Goal: Task Accomplishment & Management: Complete application form

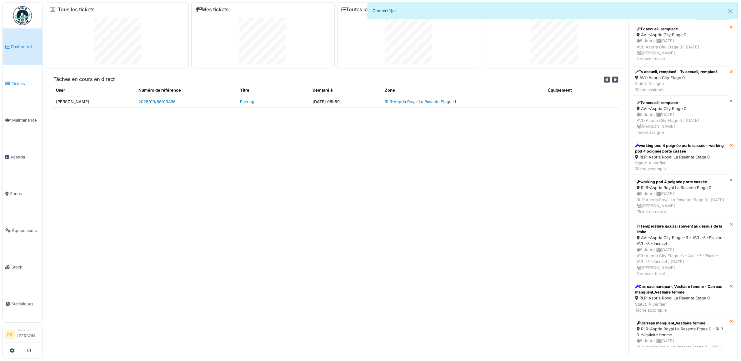
click at [20, 81] on span "Tickets" at bounding box center [26, 84] width 28 height 6
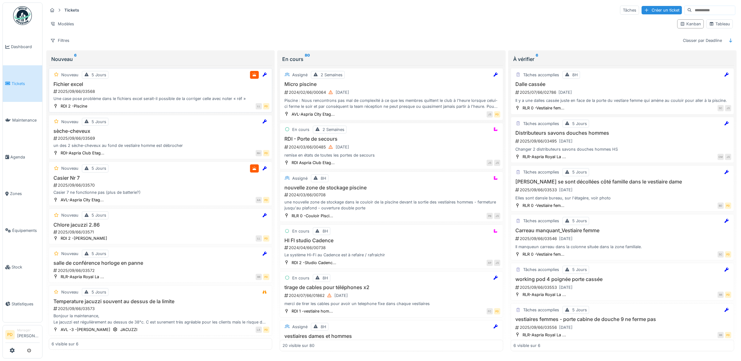
click at [168, 85] on h3 "Fichier excel" at bounding box center [161, 84] width 218 height 6
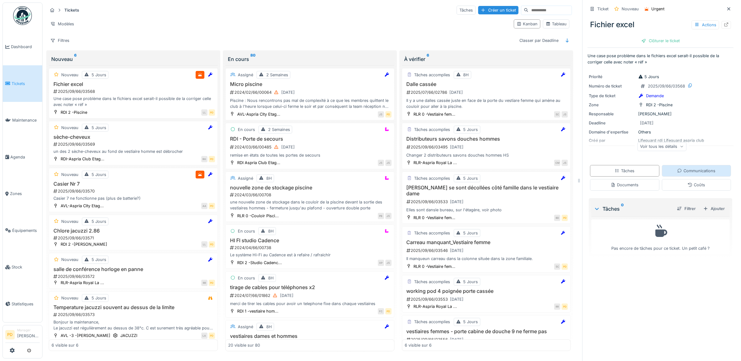
drag, startPoint x: 685, startPoint y: 171, endPoint x: 681, endPoint y: 172, distance: 3.9
click at [685, 171] on div "Communications" at bounding box center [696, 171] width 38 height 6
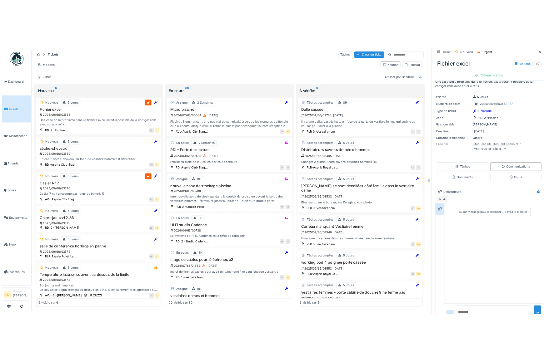
scroll to position [26, 0]
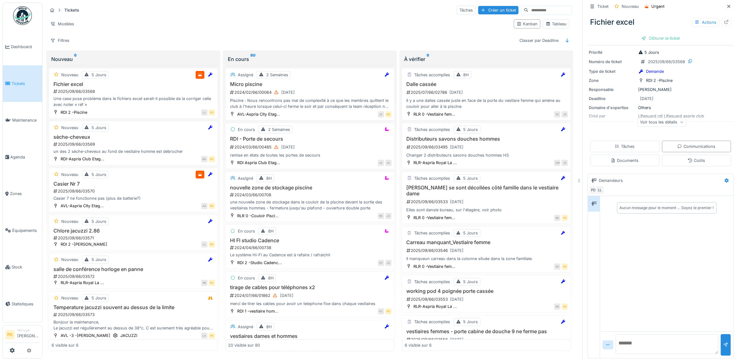
drag, startPoint x: 625, startPoint y: 339, endPoint x: 621, endPoint y: 330, distance: 10.3
click at [625, 339] on textarea at bounding box center [666, 344] width 102 height 20
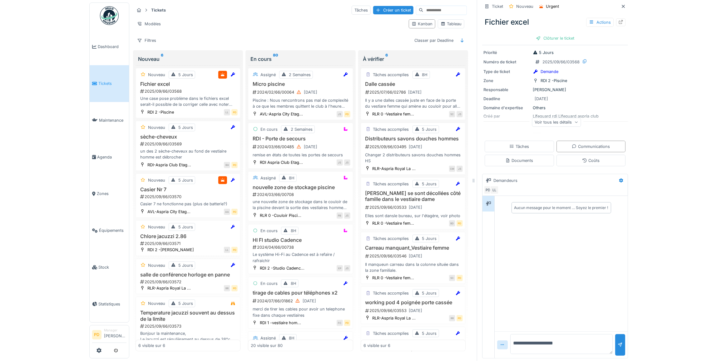
scroll to position [25, 0]
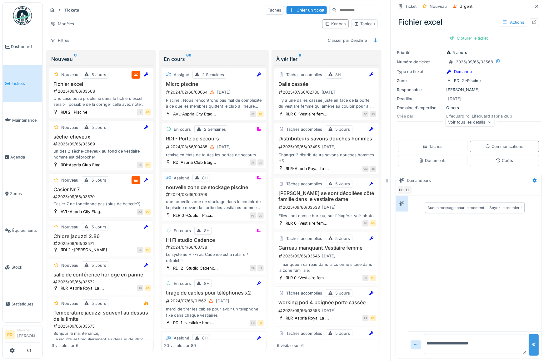
type textarea "**********"
click at [529, 343] on div at bounding box center [534, 346] width 10 height 22
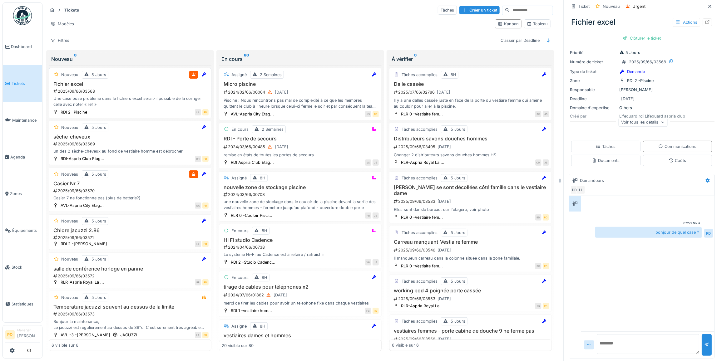
click at [137, 90] on div "Fichier excel 2025/09/66/03568 Une case pose problème dans le fichiers excel se…" at bounding box center [130, 94] width 157 height 27
click at [105, 90] on div "2025/09/66/03568" at bounding box center [131, 91] width 156 height 6
click at [140, 88] on div "2025/09/66/03568" at bounding box center [131, 91] width 156 height 6
click at [616, 335] on textarea at bounding box center [648, 345] width 102 height 20
click at [617, 335] on textarea at bounding box center [648, 345] width 102 height 20
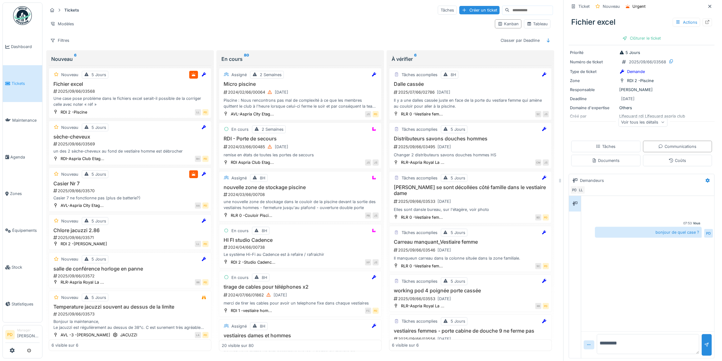
type textarea "********"
click at [610, 141] on div "Tâches" at bounding box center [605, 147] width 69 height 12
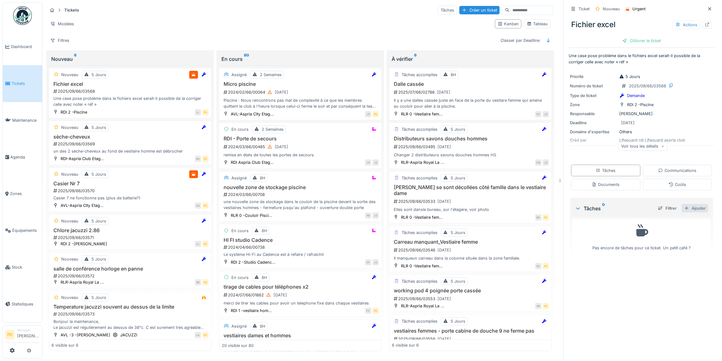
click at [690, 205] on div "Ajouter" at bounding box center [695, 208] width 27 height 8
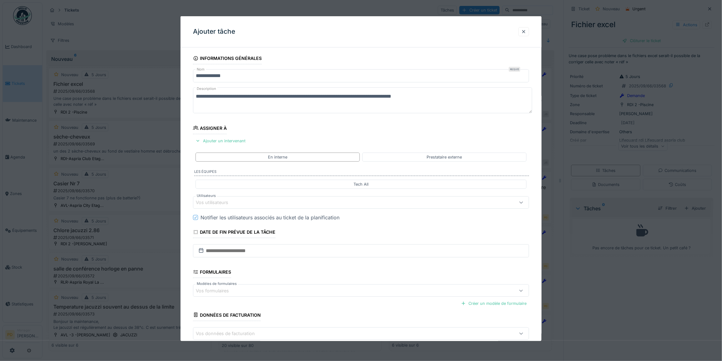
click at [257, 202] on div "Vos utilisateurs" at bounding box center [342, 202] width 292 height 7
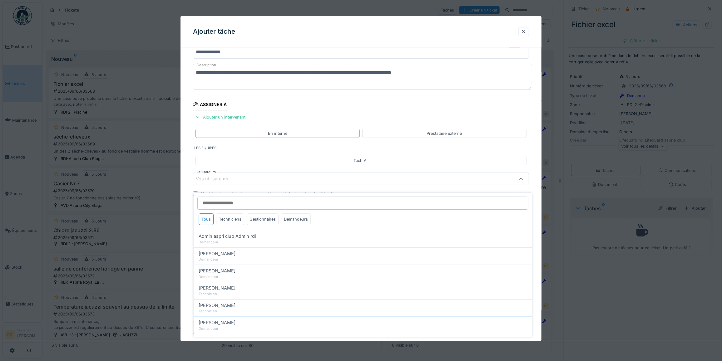
scroll to position [24, 0]
click at [239, 214] on div "Techniciens" at bounding box center [230, 220] width 28 height 12
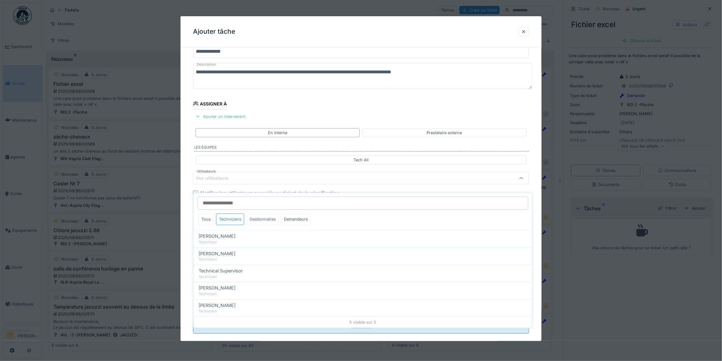
click at [252, 214] on div "Gestionnaires" at bounding box center [263, 220] width 32 height 12
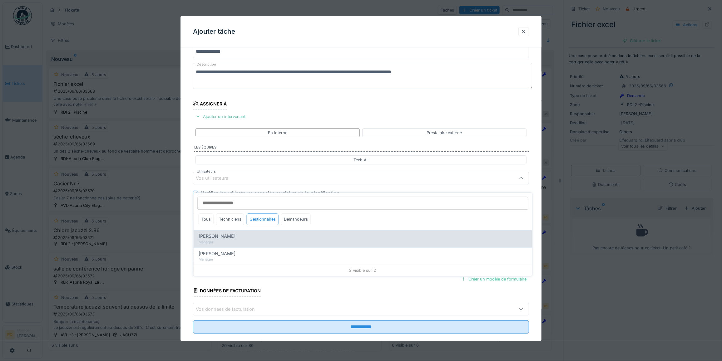
click at [227, 240] on div "Manager" at bounding box center [363, 242] width 329 height 5
type input "****"
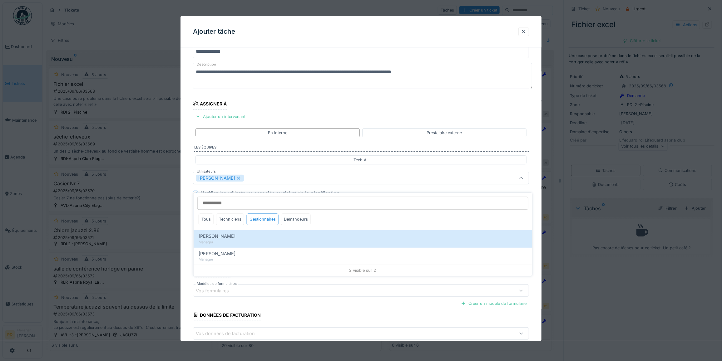
drag, startPoint x: 227, startPoint y: 178, endPoint x: 238, endPoint y: 221, distance: 44.2
click at [236, 178] on icon at bounding box center [239, 178] width 6 height 4
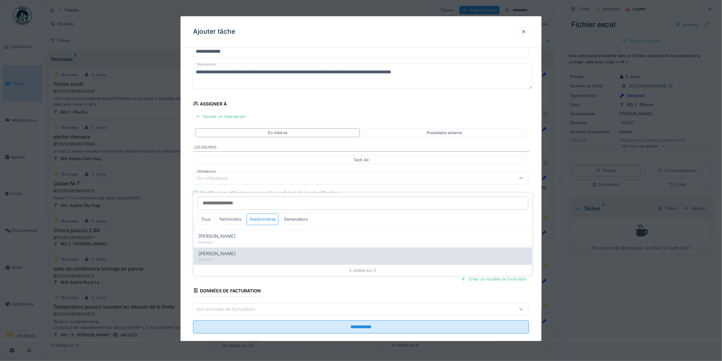
click at [232, 251] on div "[PERSON_NAME]" at bounding box center [363, 254] width 329 height 7
type input "****"
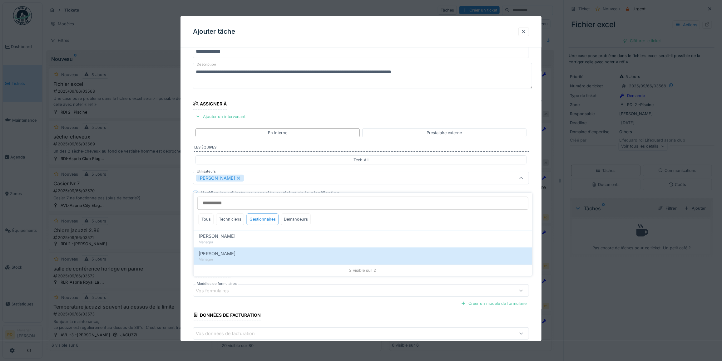
drag, startPoint x: 189, startPoint y: 219, endPoint x: 254, endPoint y: 238, distance: 67.7
click at [191, 221] on div "**********" at bounding box center [361, 202] width 361 height 348
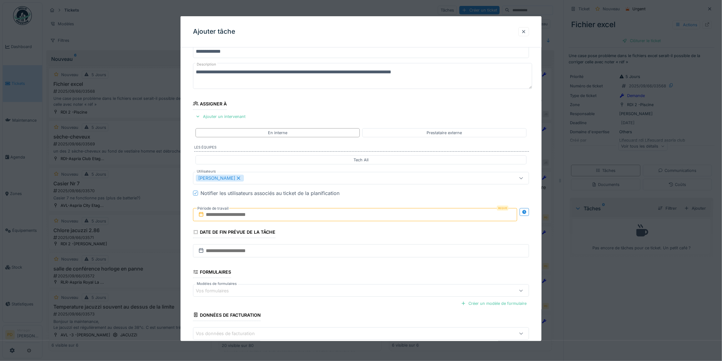
drag, startPoint x: 260, startPoint y: 214, endPoint x: 262, endPoint y: 217, distance: 4.0
click at [260, 214] on input "text" at bounding box center [355, 214] width 324 height 13
click at [338, 286] on div "23" at bounding box center [336, 286] width 8 height 9
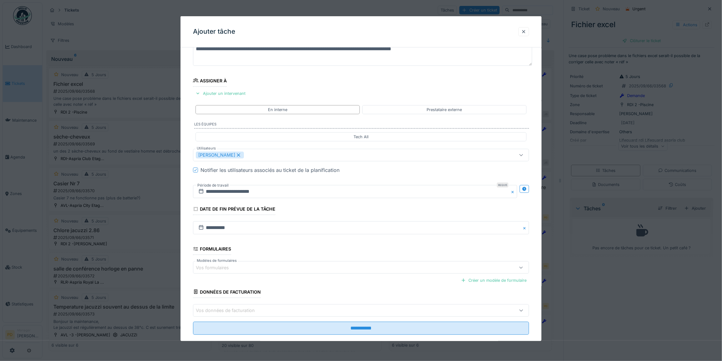
scroll to position [60, 0]
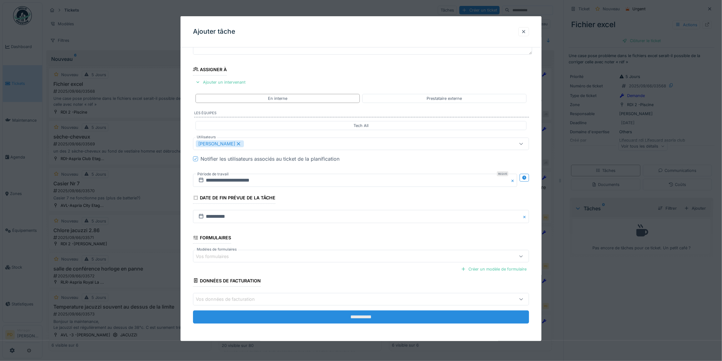
click at [372, 316] on input "**********" at bounding box center [361, 317] width 336 height 13
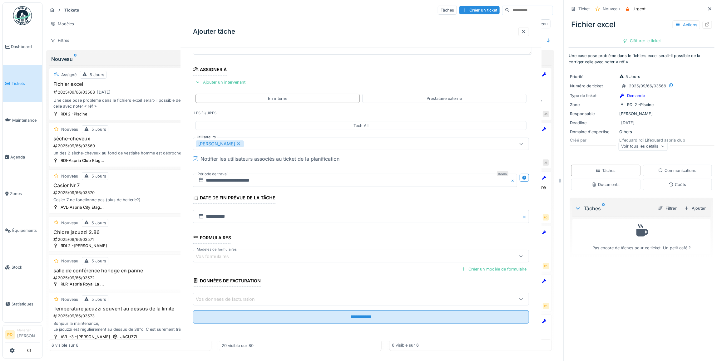
scroll to position [0, 0]
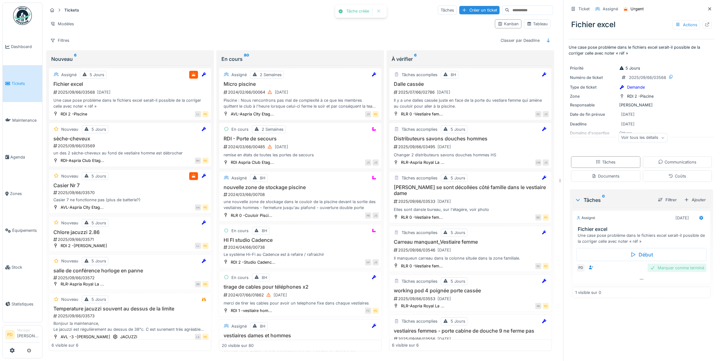
click at [661, 266] on div "Marquer comme terminé" at bounding box center [677, 268] width 59 height 8
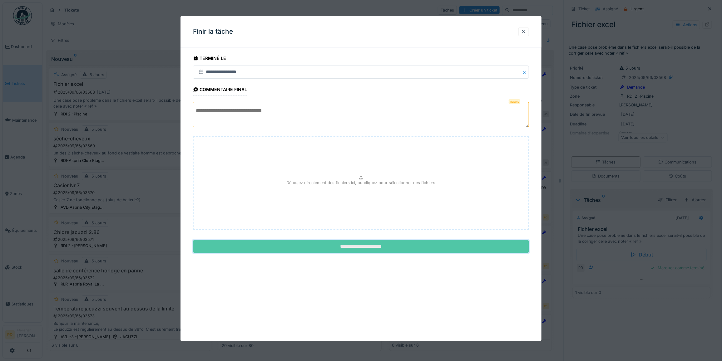
click at [363, 246] on input "**********" at bounding box center [361, 246] width 336 height 13
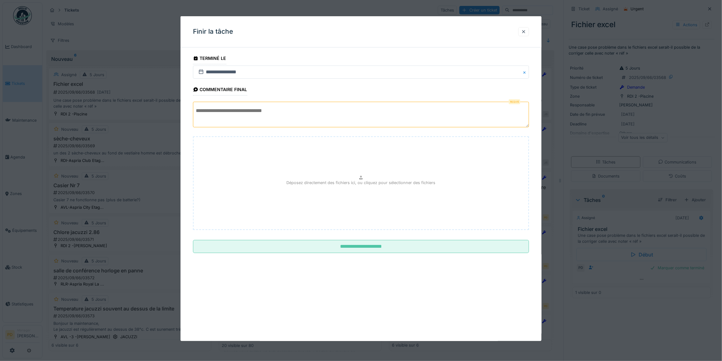
click at [322, 112] on textarea at bounding box center [361, 115] width 336 height 26
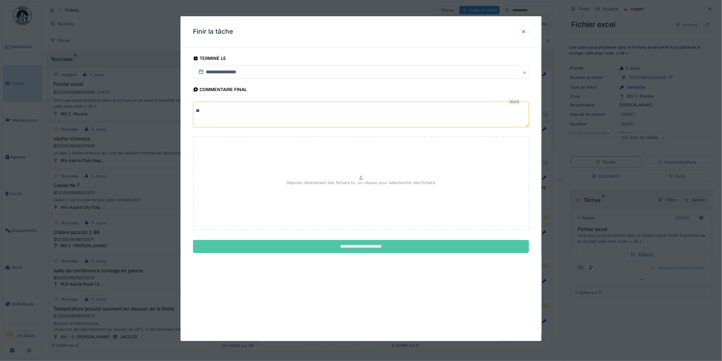
type textarea "**"
click at [362, 246] on input "**********" at bounding box center [361, 246] width 336 height 13
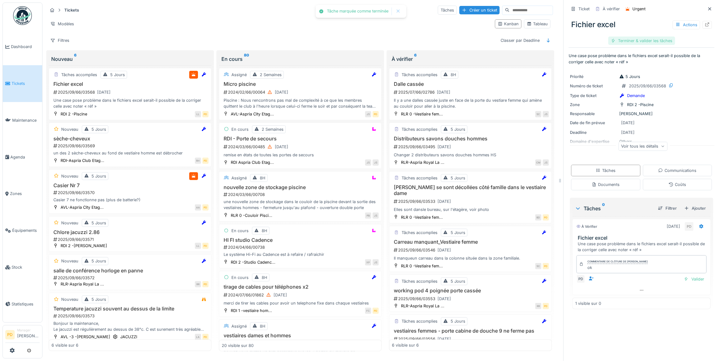
click at [649, 40] on div "Terminer & valider les tâches" at bounding box center [642, 41] width 67 height 8
click at [649, 40] on div "Clôturer le ticket" at bounding box center [641, 41] width 43 height 8
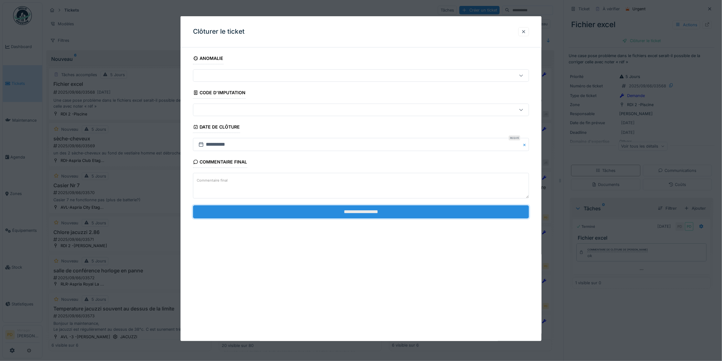
drag, startPoint x: 374, startPoint y: 214, endPoint x: 371, endPoint y: 212, distance: 3.9
click at [374, 214] on input "**********" at bounding box center [361, 212] width 336 height 13
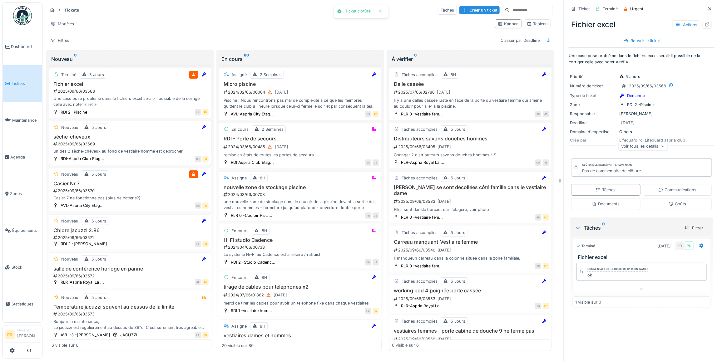
click at [135, 139] on h3 "sèche-cheveux" at bounding box center [130, 137] width 157 height 6
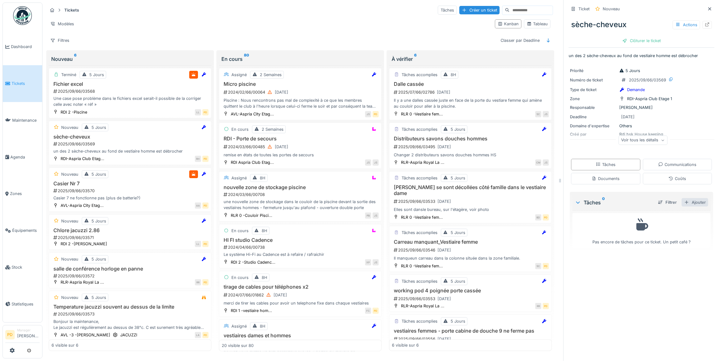
click at [685, 204] on div "Ajouter" at bounding box center [695, 202] width 27 height 8
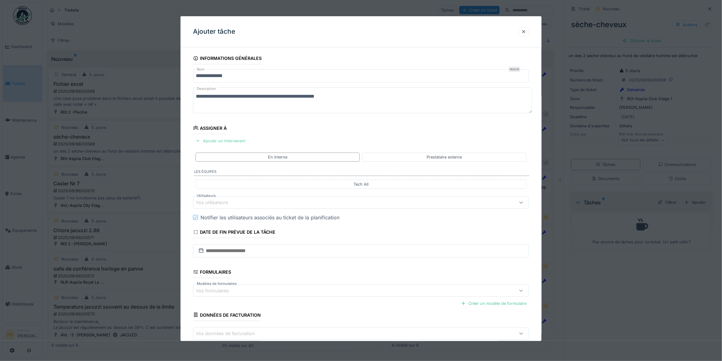
click at [237, 144] on div "Ajouter un intervenant" at bounding box center [220, 141] width 55 height 8
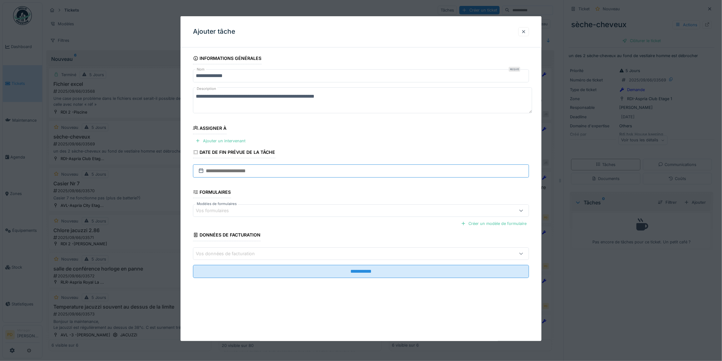
click at [233, 175] on input "text" at bounding box center [361, 171] width 336 height 13
drag, startPoint x: 308, startPoint y: 154, endPoint x: 252, endPoint y: 150, distance: 56.4
click at [307, 154] on fieldset "**********" at bounding box center [361, 167] width 336 height 231
click at [217, 142] on div "Ajouter un intervenant" at bounding box center [220, 141] width 55 height 8
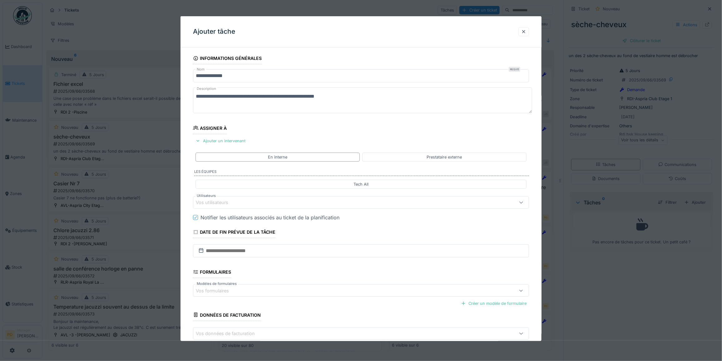
click at [213, 202] on div "Vos utilisateurs" at bounding box center [216, 202] width 41 height 7
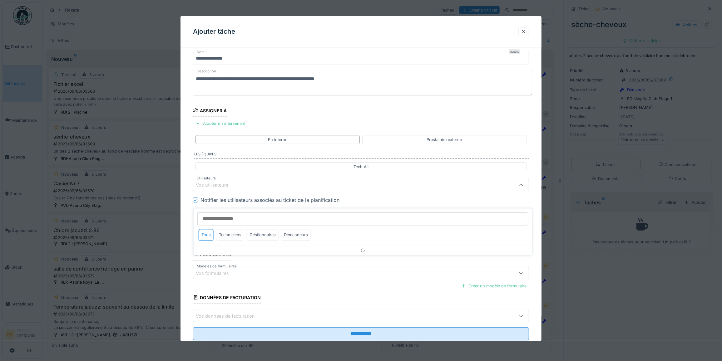
scroll to position [24, 0]
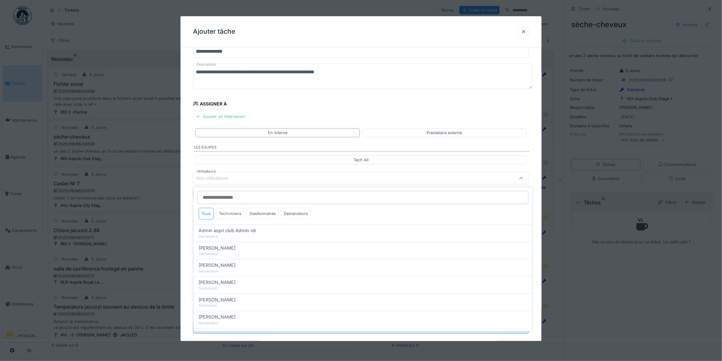
click at [234, 217] on div "Techniciens" at bounding box center [230, 214] width 28 height 12
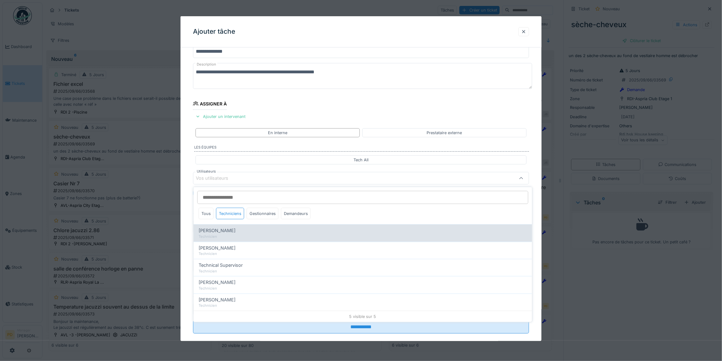
click at [227, 233] on span "[PERSON_NAME]" at bounding box center [217, 230] width 37 height 7
type input "*****"
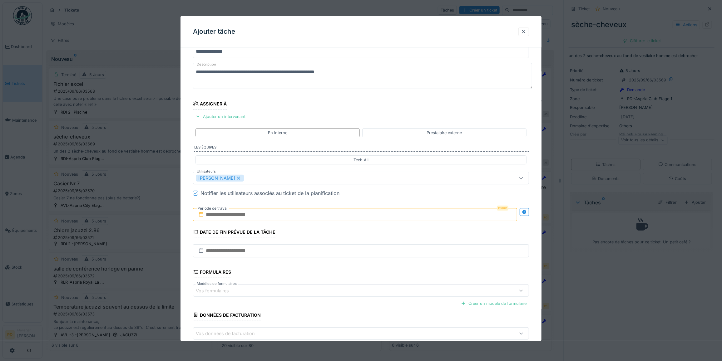
drag, startPoint x: 190, startPoint y: 220, endPoint x: 217, endPoint y: 226, distance: 28.1
click at [191, 219] on div "**********" at bounding box center [361, 202] width 361 height 348
drag, startPoint x: 249, startPoint y: 217, endPoint x: 253, endPoint y: 219, distance: 4.4
click at [251, 218] on input "text" at bounding box center [355, 214] width 324 height 13
click at [338, 288] on div "23" at bounding box center [336, 286] width 8 height 9
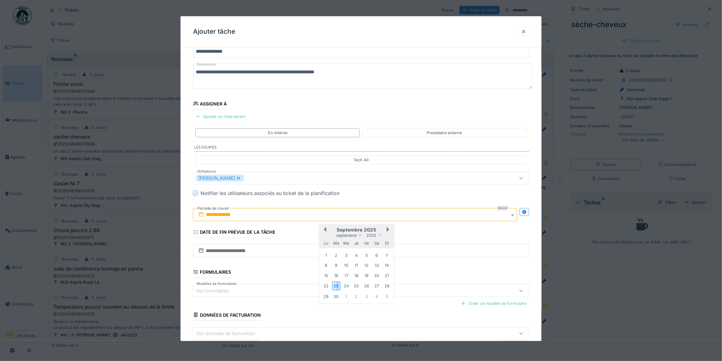
click at [338, 288] on div "23" at bounding box center [336, 286] width 8 height 9
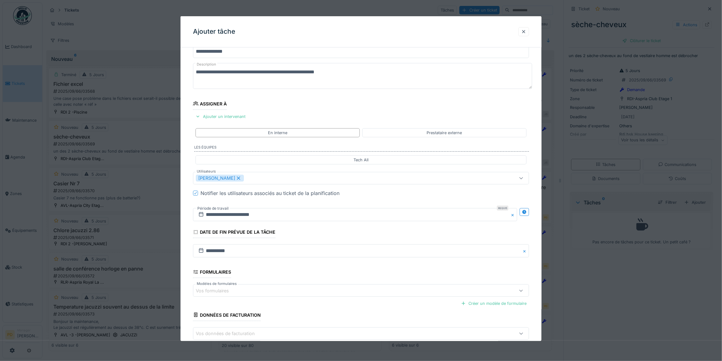
scroll to position [60, 0]
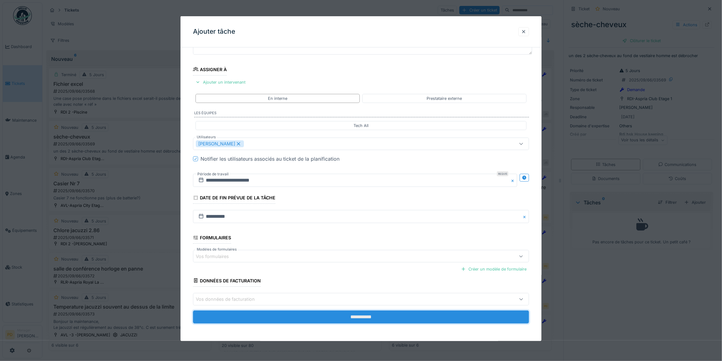
click at [355, 316] on input "**********" at bounding box center [361, 317] width 336 height 13
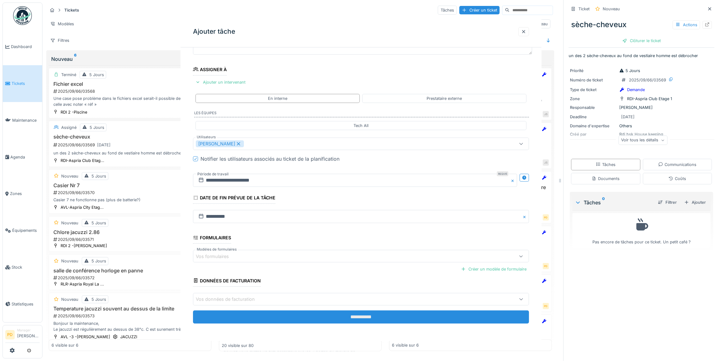
scroll to position [0, 0]
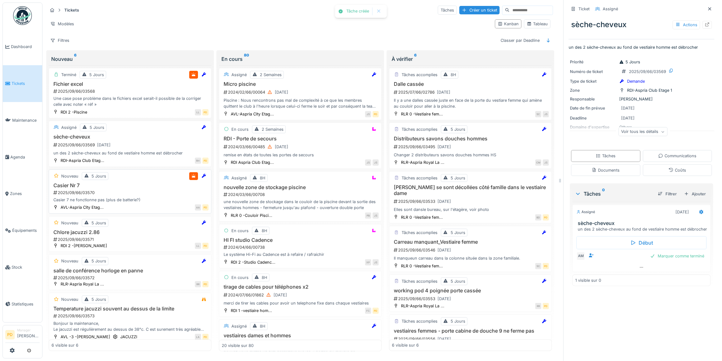
click at [132, 194] on div "2025/09/66/03570" at bounding box center [131, 193] width 156 height 6
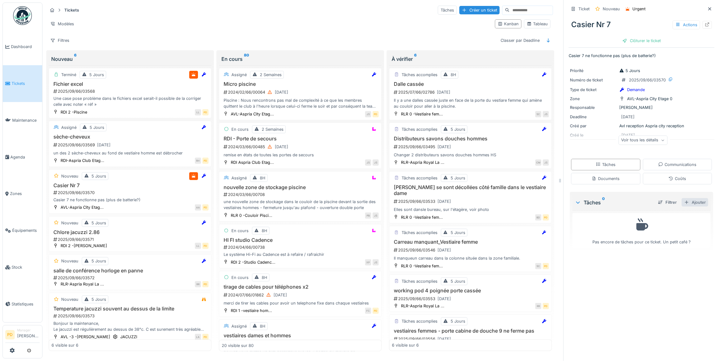
click at [687, 204] on div "Ajouter" at bounding box center [695, 202] width 27 height 8
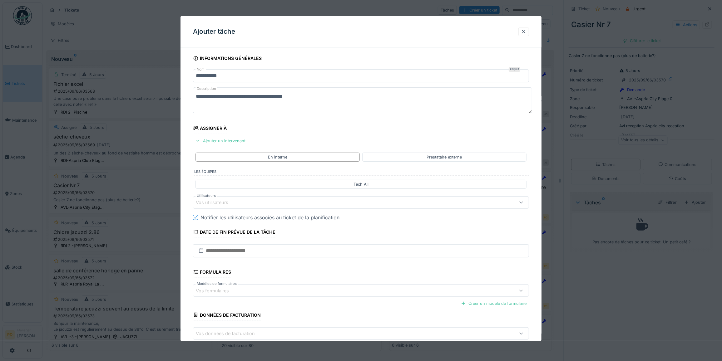
click at [237, 202] on div "Vos utilisateurs" at bounding box center [342, 202] width 292 height 7
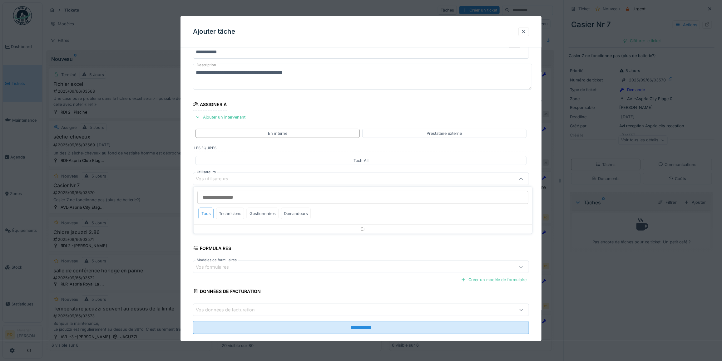
scroll to position [24, 0]
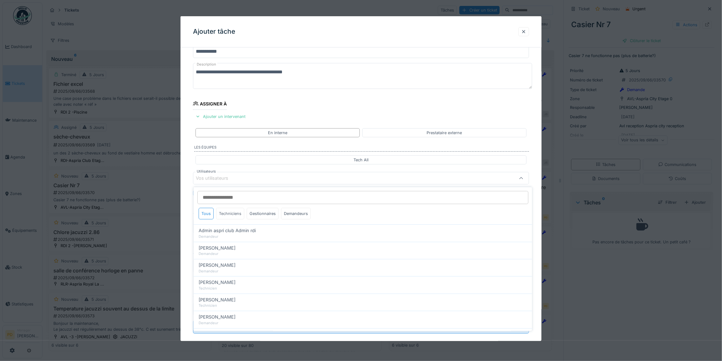
click at [233, 212] on div "Techniciens" at bounding box center [230, 214] width 28 height 12
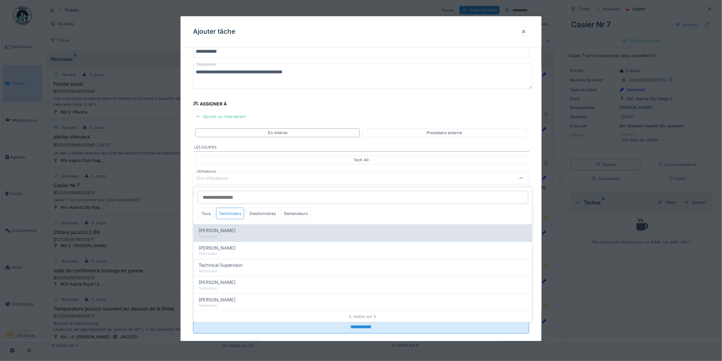
click at [210, 232] on span "[PERSON_NAME]" at bounding box center [217, 230] width 37 height 7
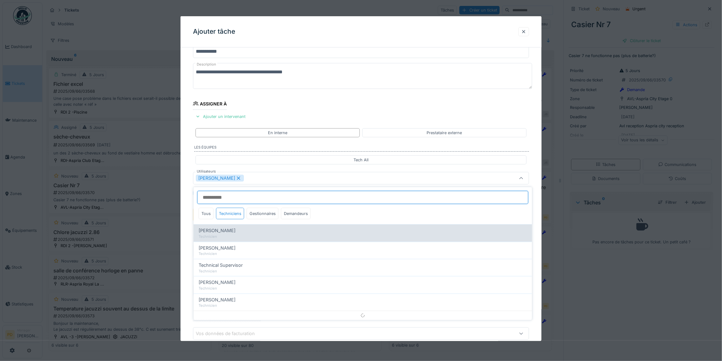
type input "*****"
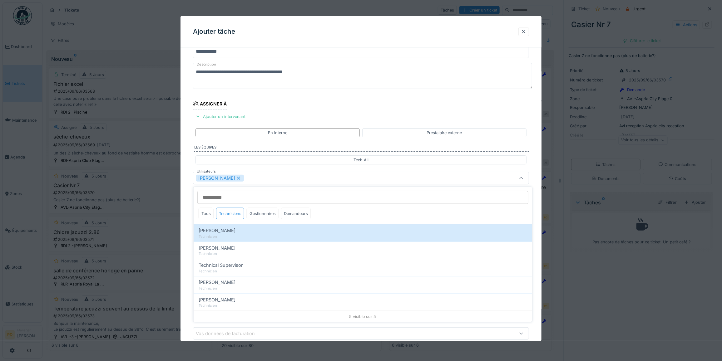
click at [189, 224] on div "**********" at bounding box center [361, 202] width 361 height 348
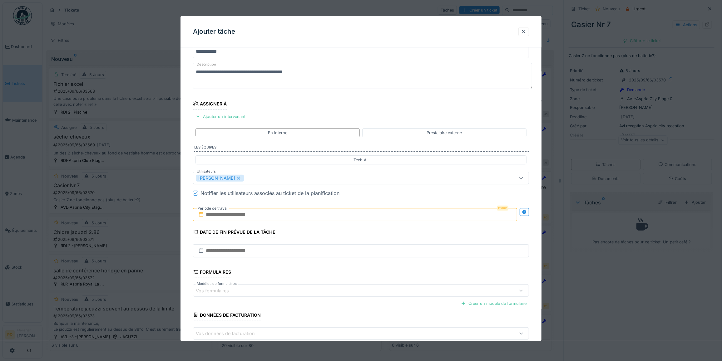
click at [230, 218] on input "text" at bounding box center [355, 214] width 324 height 13
click at [340, 290] on div "23" at bounding box center [336, 286] width 8 height 9
click at [189, 238] on div "**********" at bounding box center [361, 202] width 361 height 348
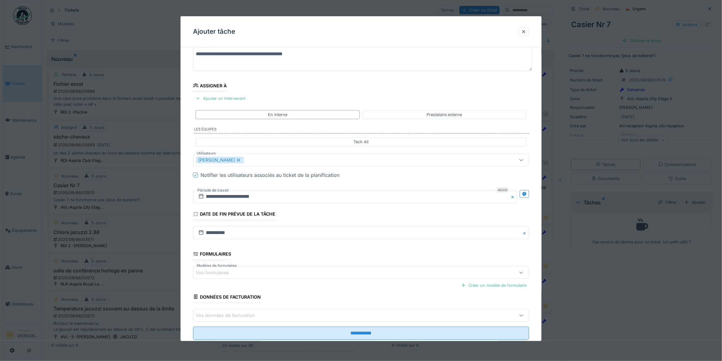
scroll to position [60, 0]
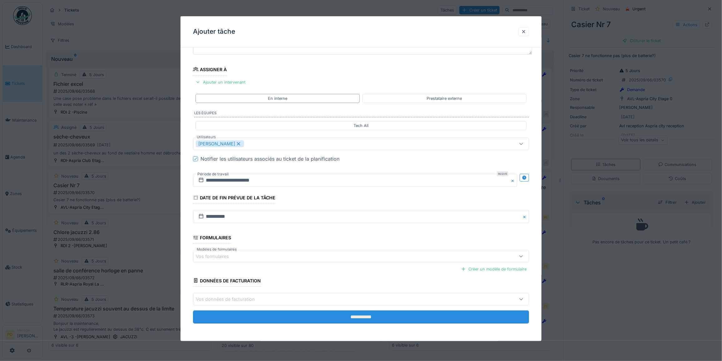
click at [374, 318] on input "**********" at bounding box center [361, 317] width 336 height 13
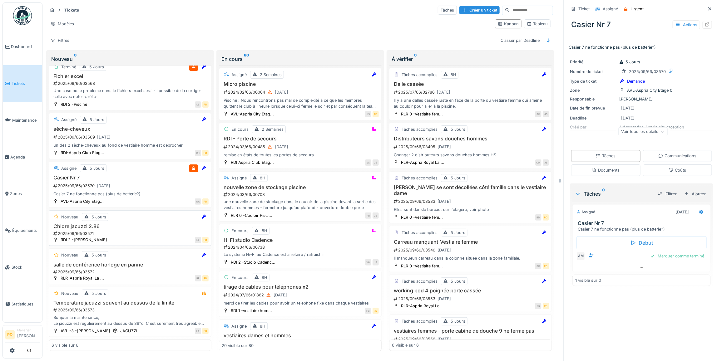
scroll to position [6, 0]
click at [132, 224] on h3 "Chlore jacuzzi 2.86" at bounding box center [130, 227] width 157 height 6
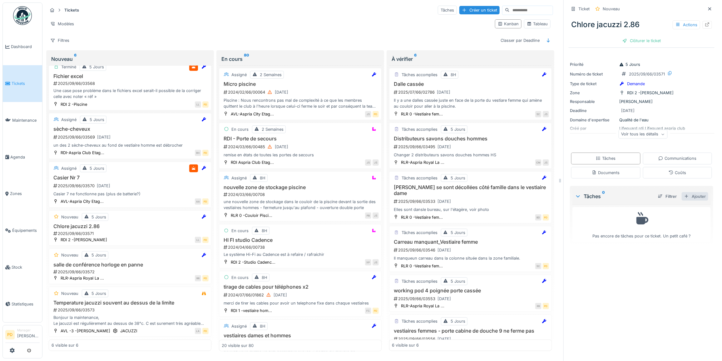
click at [682, 192] on div "Ajouter" at bounding box center [695, 196] width 27 height 8
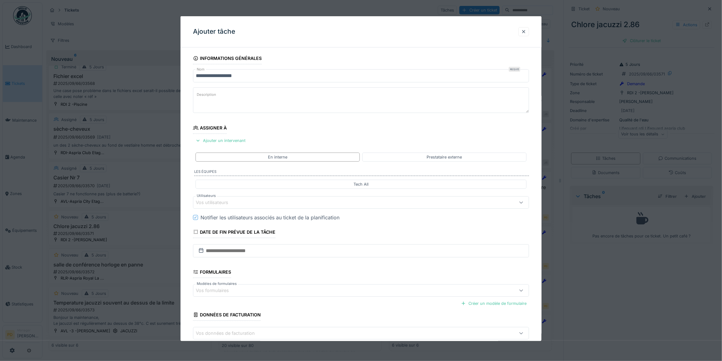
click at [237, 204] on div "Vos utilisateurs" at bounding box center [342, 202] width 292 height 7
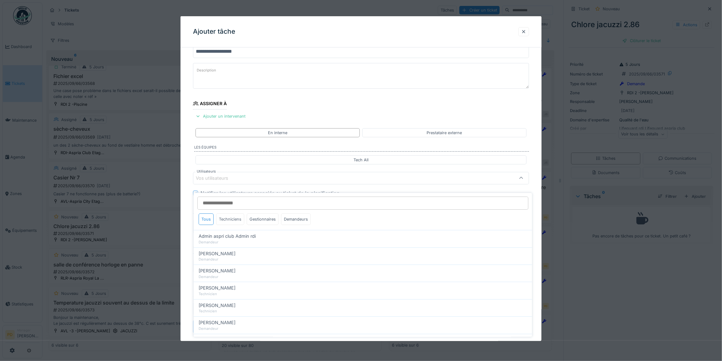
click at [232, 214] on div "Techniciens" at bounding box center [230, 220] width 28 height 12
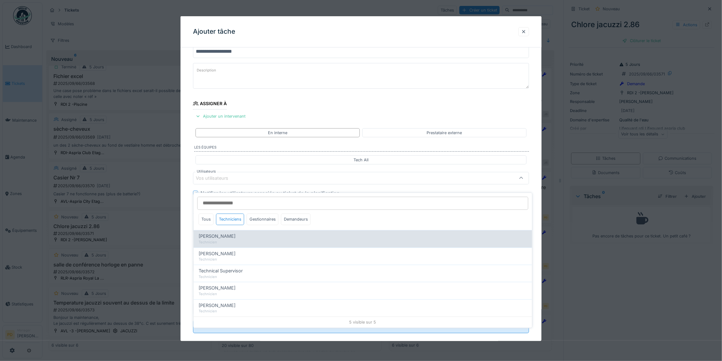
click at [207, 233] on span "[PERSON_NAME]" at bounding box center [217, 236] width 37 height 7
type input "*****"
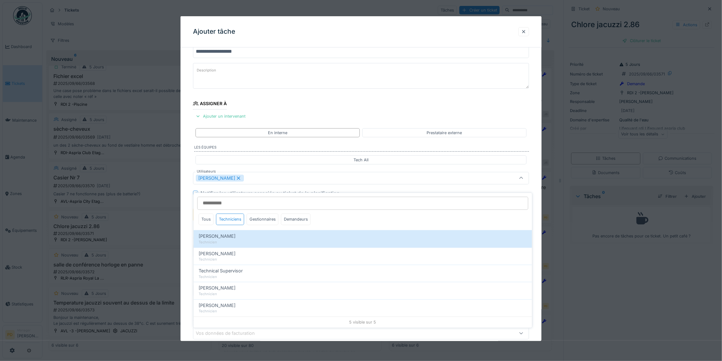
click at [188, 226] on div "**********" at bounding box center [361, 201] width 361 height 347
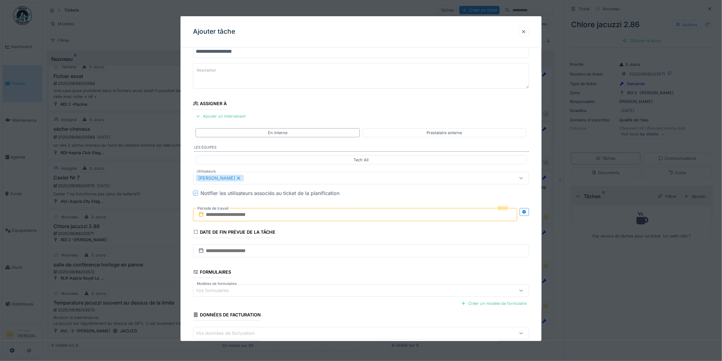
click at [227, 217] on input "text" at bounding box center [355, 214] width 324 height 13
click at [335, 285] on div "23" at bounding box center [336, 286] width 8 height 9
drag, startPoint x: 335, startPoint y: 285, endPoint x: 307, endPoint y: 280, distance: 28.0
click at [335, 285] on div "23" at bounding box center [336, 286] width 8 height 9
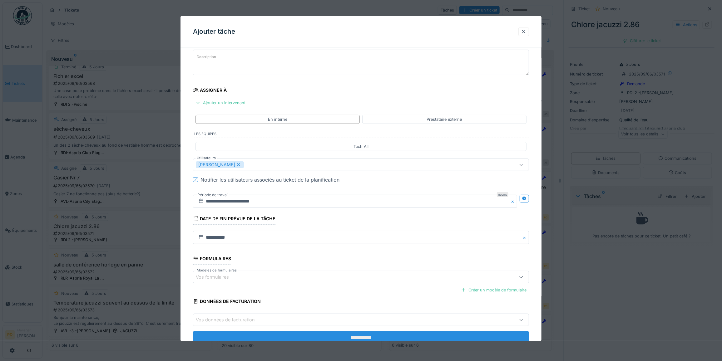
scroll to position [60, 0]
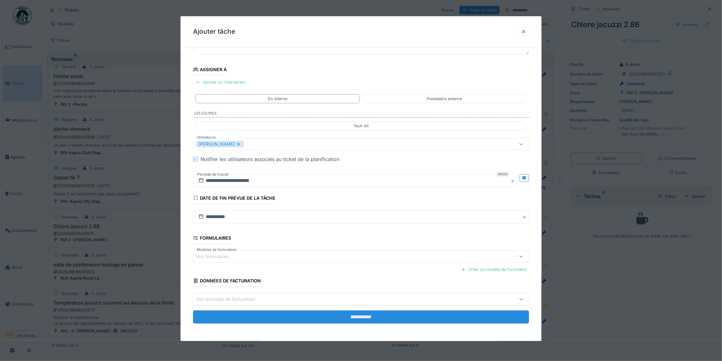
click at [366, 319] on input "**********" at bounding box center [361, 317] width 336 height 13
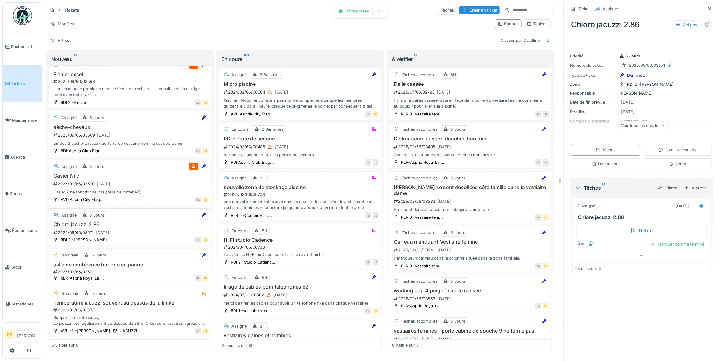
scroll to position [15, 0]
click at [132, 262] on h3 "salle de conférence horloge en panne" at bounding box center [130, 265] width 157 height 6
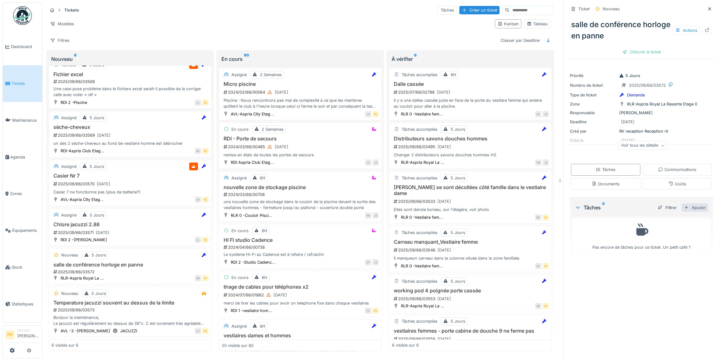
click at [682, 204] on div "Ajouter" at bounding box center [695, 208] width 27 height 8
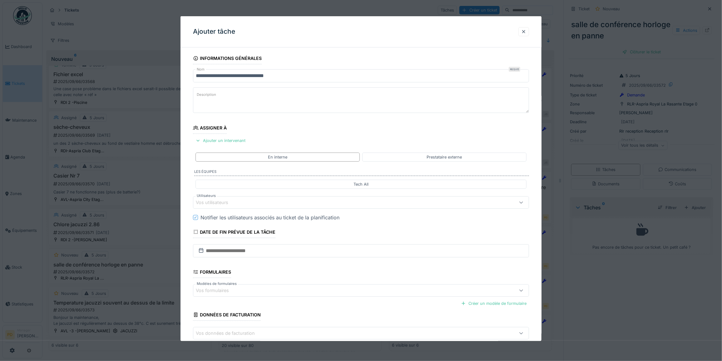
click at [230, 205] on div "Vos utilisateurs" at bounding box center [216, 202] width 41 height 7
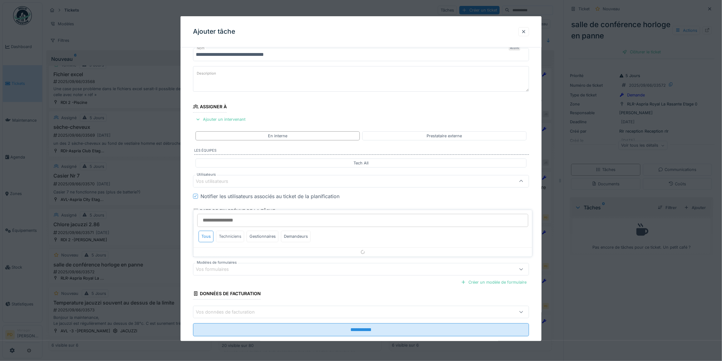
scroll to position [24, 0]
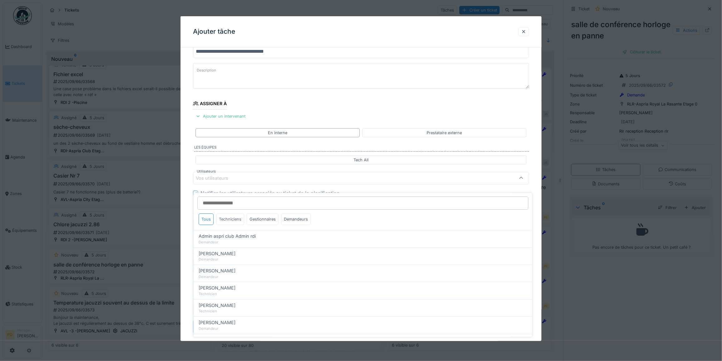
click at [232, 214] on div "Techniciens" at bounding box center [230, 220] width 28 height 12
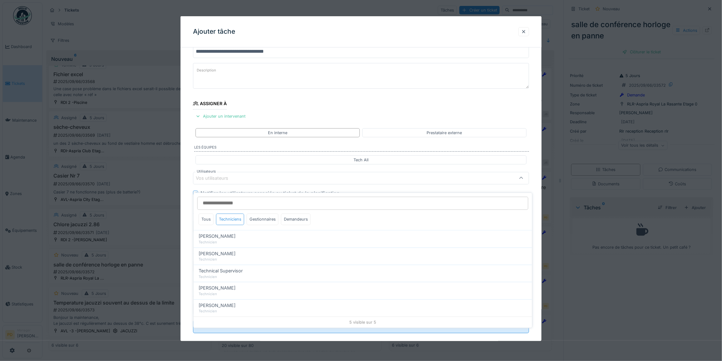
click at [229, 214] on div "Techniciens" at bounding box center [230, 220] width 28 height 12
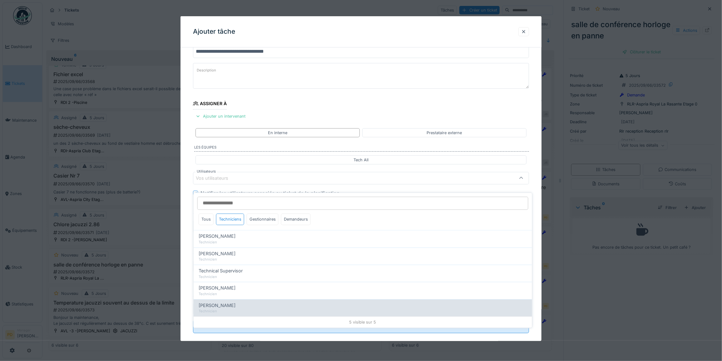
click at [218, 302] on span "[PERSON_NAME]" at bounding box center [217, 305] width 37 height 7
type input "*****"
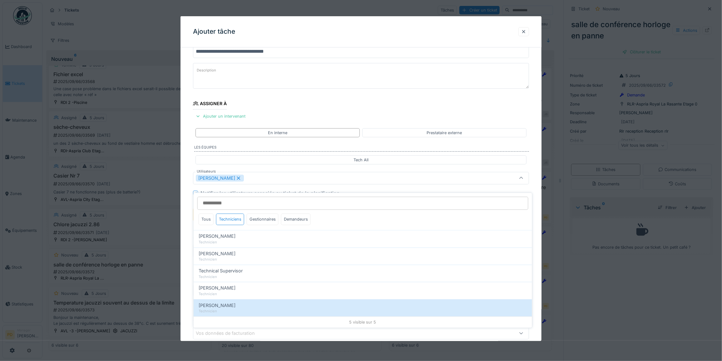
drag, startPoint x: 184, startPoint y: 232, endPoint x: 187, endPoint y: 231, distance: 3.5
click at [185, 231] on div "**********" at bounding box center [361, 201] width 361 height 347
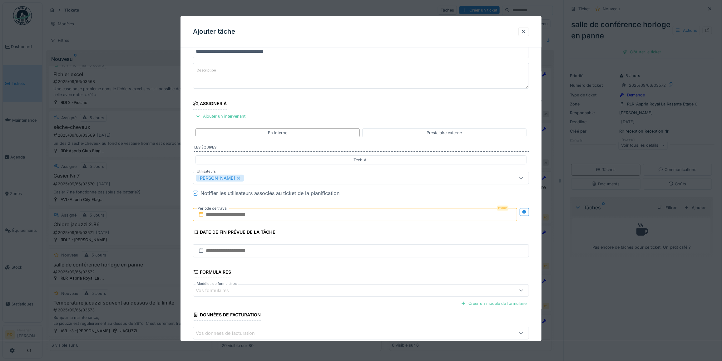
click at [232, 217] on input "text" at bounding box center [355, 214] width 324 height 13
click at [337, 288] on div "23" at bounding box center [336, 286] width 8 height 9
drag, startPoint x: 337, startPoint y: 288, endPoint x: 331, endPoint y: 288, distance: 5.6
click at [337, 288] on div "23" at bounding box center [336, 286] width 8 height 9
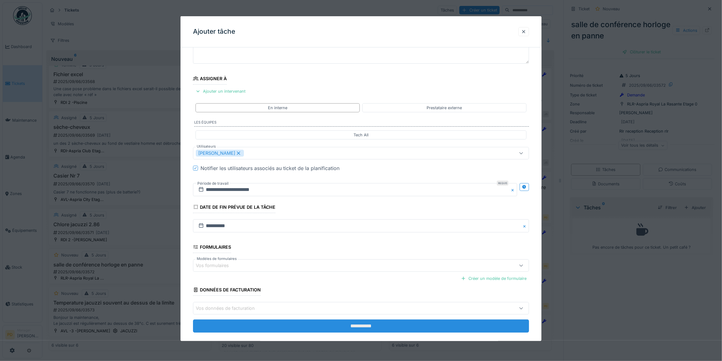
scroll to position [60, 0]
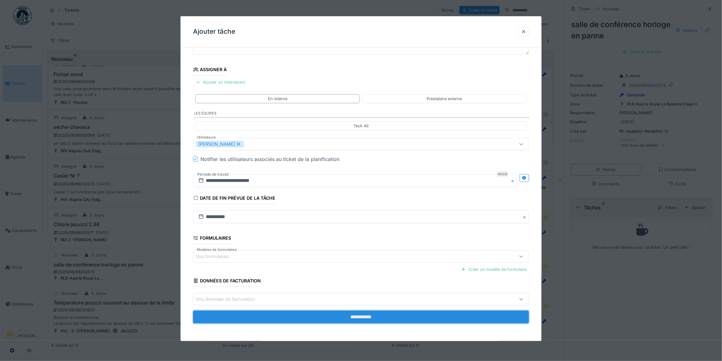
click at [354, 316] on input "**********" at bounding box center [361, 317] width 336 height 13
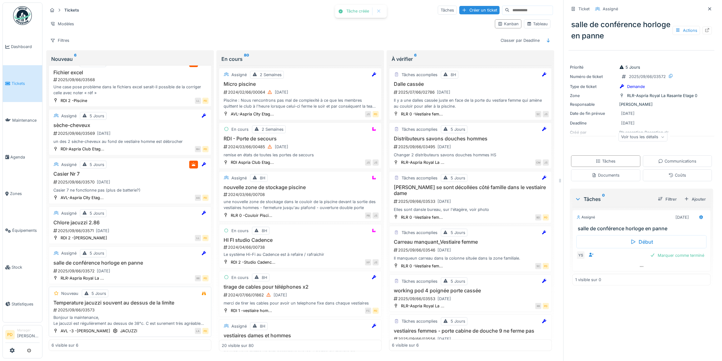
scroll to position [17, 0]
click at [157, 300] on h3 "Temperature jacuzzi souvent au dessus de la limite" at bounding box center [130, 303] width 157 height 6
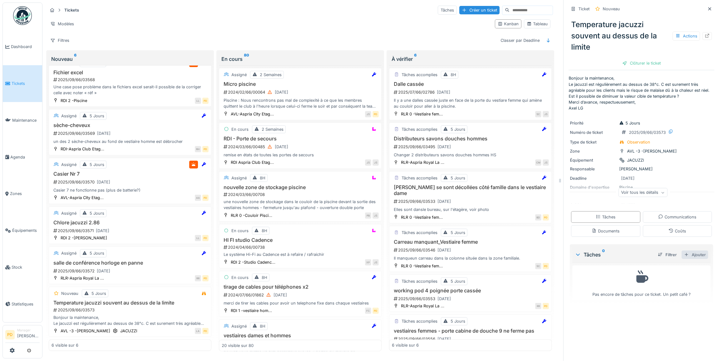
click at [686, 254] on div "Ajouter" at bounding box center [695, 255] width 27 height 8
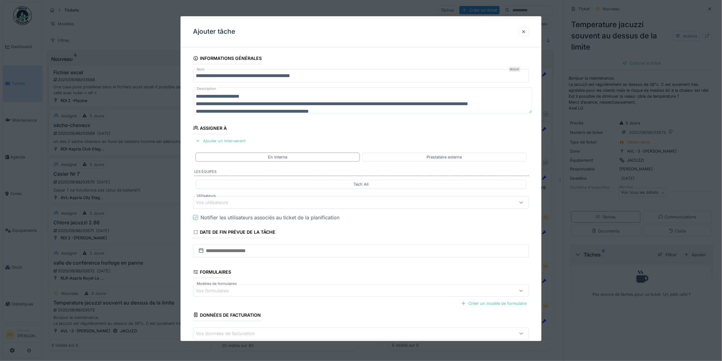
click at [242, 205] on div "Vos utilisateurs" at bounding box center [342, 202] width 292 height 7
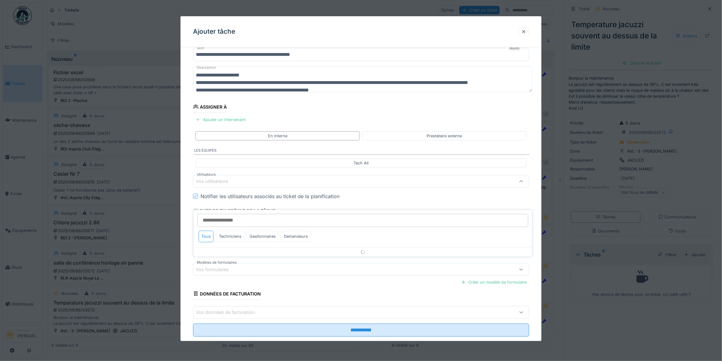
scroll to position [24, 0]
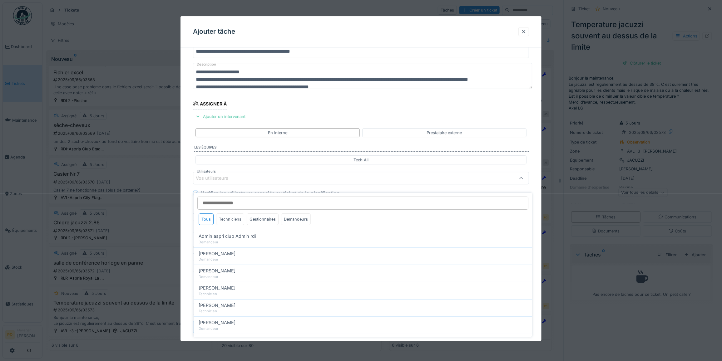
click at [234, 215] on div "Techniciens" at bounding box center [230, 220] width 28 height 12
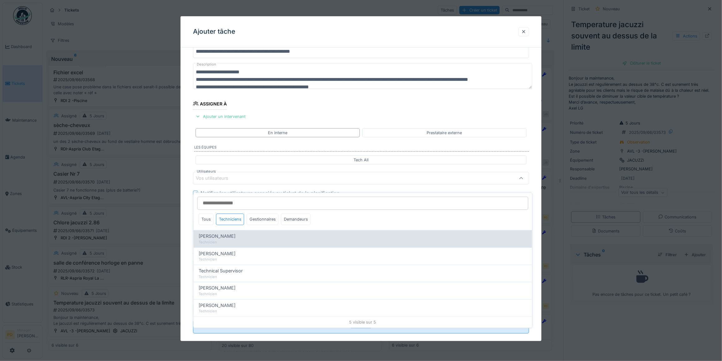
click at [224, 233] on span "[PERSON_NAME]" at bounding box center [217, 236] width 37 height 7
type input "*****"
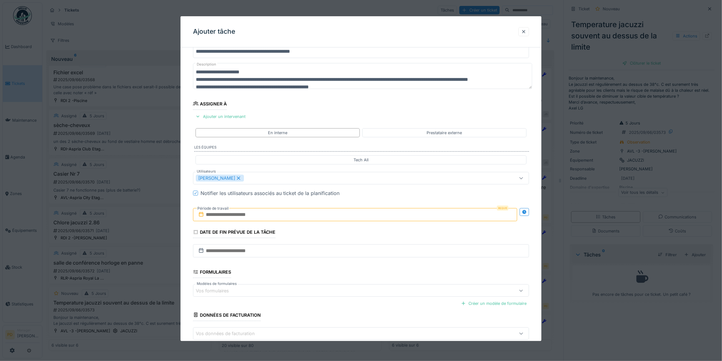
drag, startPoint x: 185, startPoint y: 233, endPoint x: 205, endPoint y: 250, distance: 26.4
click at [186, 233] on div "**********" at bounding box center [361, 202] width 361 height 348
click at [235, 254] on input "text" at bounding box center [361, 251] width 336 height 13
click at [342, 226] on div "23" at bounding box center [342, 223] width 8 height 9
click at [342, 226] on div "Requis Période de travail" at bounding box center [361, 214] width 336 height 23
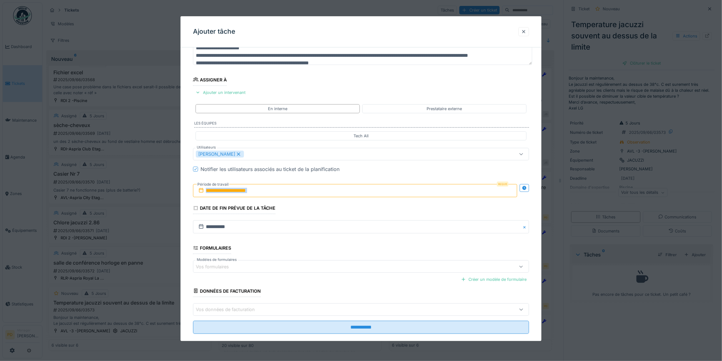
scroll to position [60, 0]
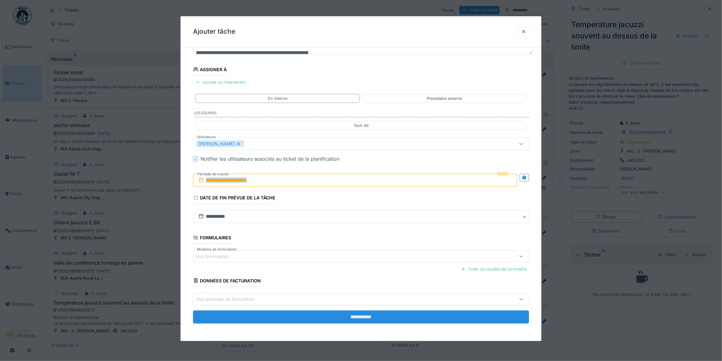
click at [360, 319] on input "**********" at bounding box center [361, 317] width 336 height 13
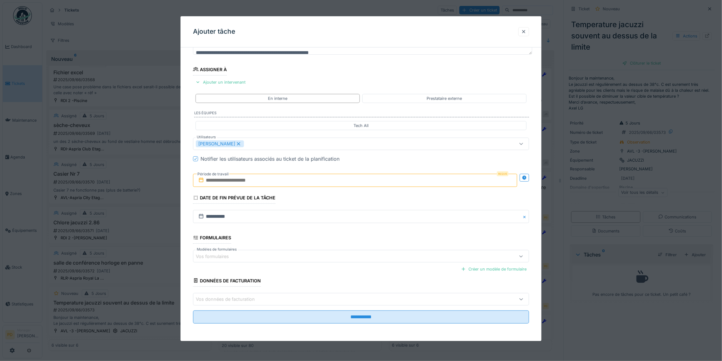
click at [251, 183] on input "text" at bounding box center [355, 180] width 324 height 13
click at [334, 252] on div "23" at bounding box center [336, 251] width 8 height 9
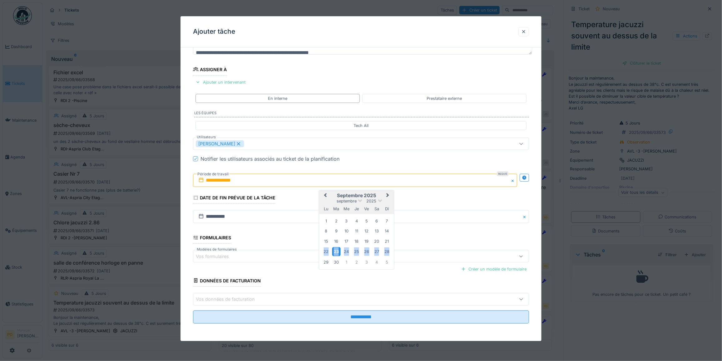
click at [334, 252] on div "23" at bounding box center [336, 251] width 8 height 9
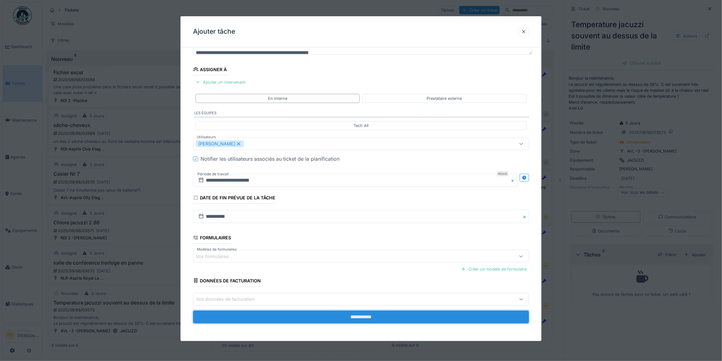
click at [355, 317] on input "**********" at bounding box center [361, 317] width 336 height 13
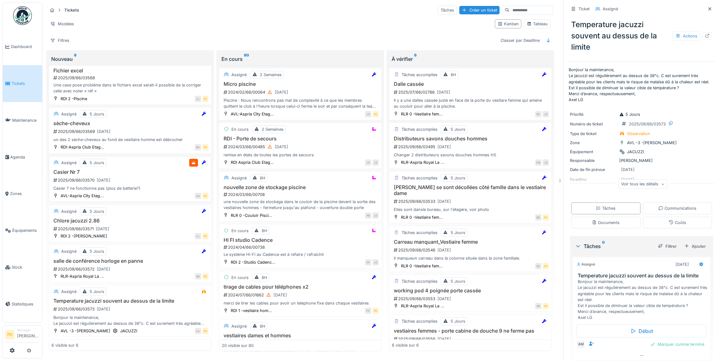
scroll to position [19, 0]
click at [16, 82] on span "Tickets" at bounding box center [26, 84] width 28 height 6
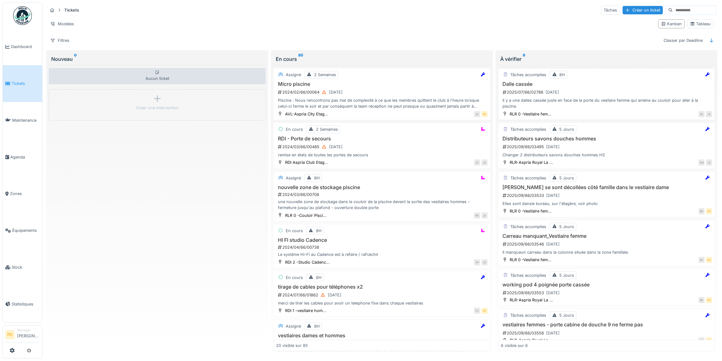
click at [597, 100] on div "Il y a une dalles cassée juste en face de la porte du vestiare femme qui amène …" at bounding box center [607, 103] width 212 height 12
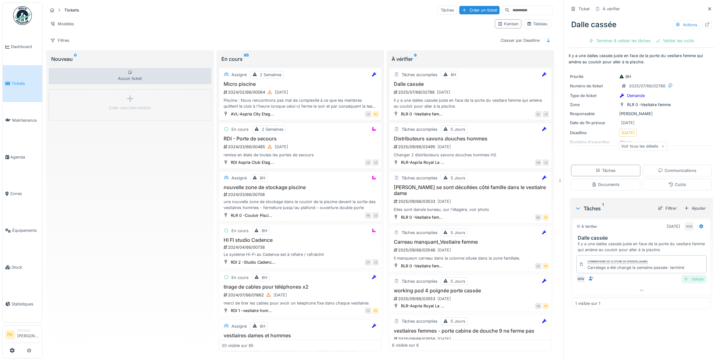
click at [684, 282] on div "Valider" at bounding box center [694, 279] width 25 height 8
click at [624, 40] on div "Valider les coûts" at bounding box center [620, 41] width 44 height 8
click at [624, 40] on div "Clôturer le ticket" at bounding box center [641, 41] width 43 height 8
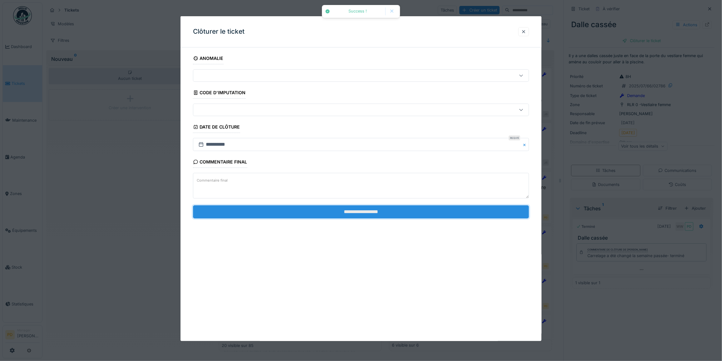
click at [458, 210] on input "**********" at bounding box center [361, 212] width 336 height 13
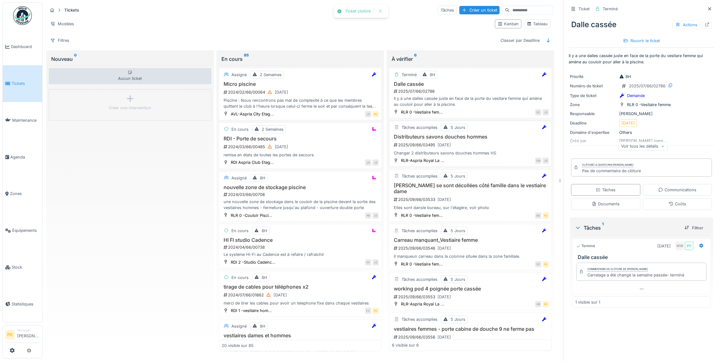
click at [469, 138] on h3 "Distributeurs savons douches hommes" at bounding box center [470, 137] width 157 height 6
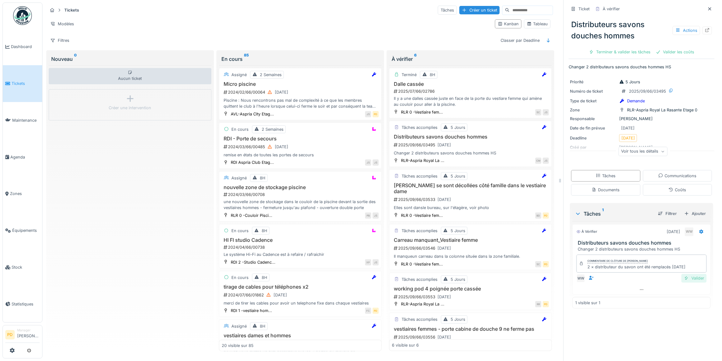
click at [686, 283] on div "Valider" at bounding box center [694, 278] width 25 height 8
click at [615, 52] on div "Valider les coûts" at bounding box center [620, 52] width 44 height 8
click at [623, 52] on div at bounding box center [625, 52] width 5 height 6
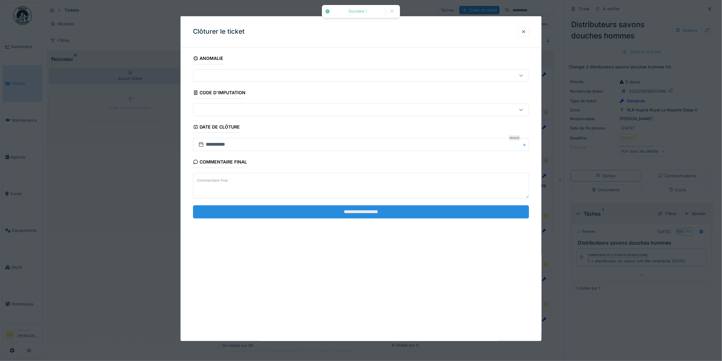
click at [466, 208] on input "**********" at bounding box center [361, 212] width 336 height 13
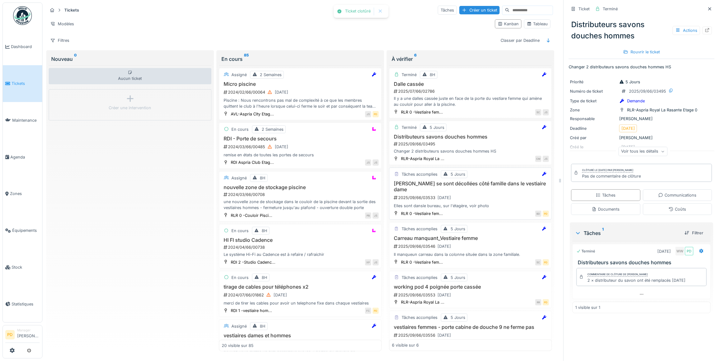
click at [472, 194] on div "2025/09/66/03533 23/09/2025" at bounding box center [471, 198] width 156 height 8
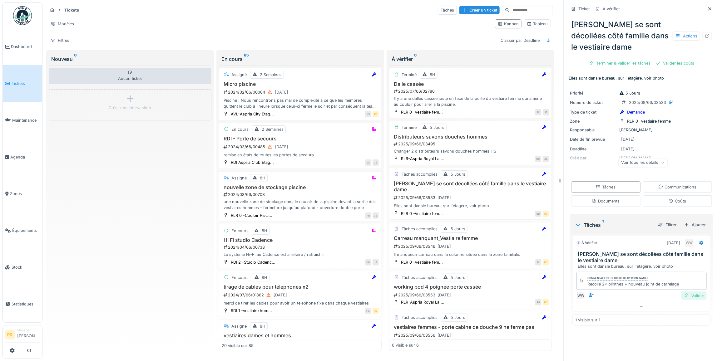
click at [683, 299] on div "Valider" at bounding box center [694, 296] width 25 height 8
click at [624, 63] on div "Valider les coûts" at bounding box center [620, 63] width 44 height 8
click at [624, 63] on div "Clôturer le ticket" at bounding box center [641, 63] width 43 height 8
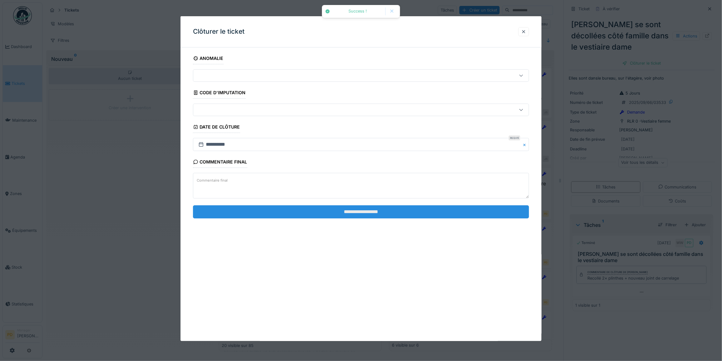
click at [488, 218] on input "**********" at bounding box center [361, 212] width 336 height 13
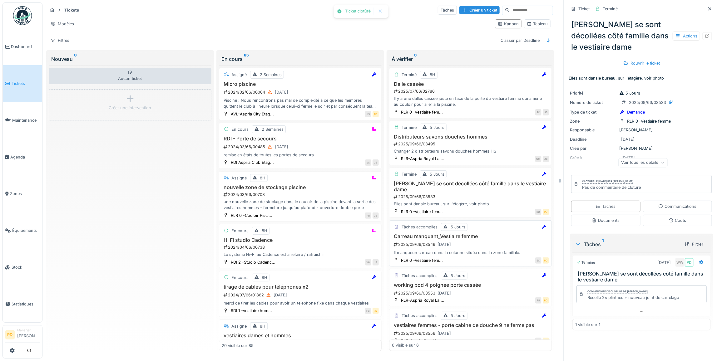
click at [481, 241] on div "2025/09/66/03546 23/09/2025" at bounding box center [471, 245] width 156 height 8
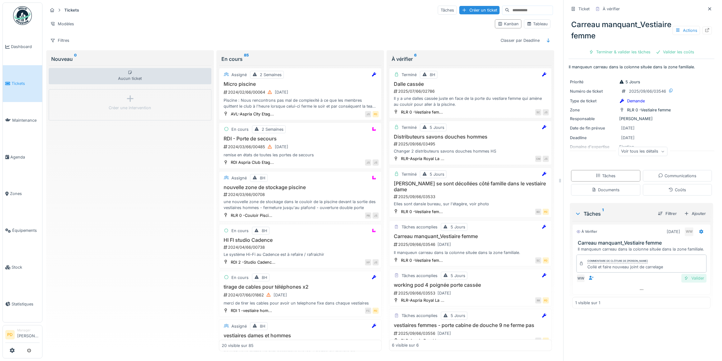
click at [684, 283] on div "Valider" at bounding box center [694, 278] width 25 height 8
click at [613, 56] on div "Valider les coûts" at bounding box center [620, 52] width 44 height 8
click at [620, 56] on div "Clôturer le ticket" at bounding box center [641, 52] width 43 height 8
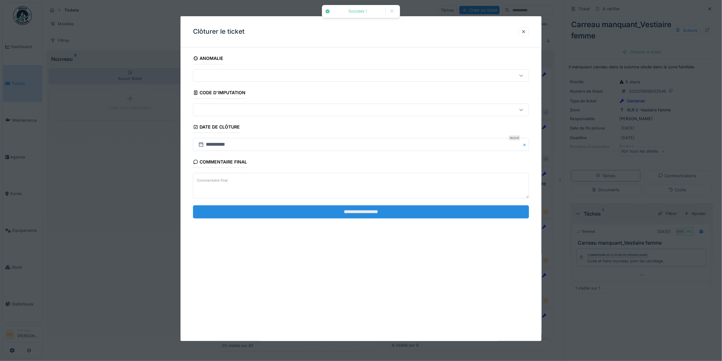
click at [507, 213] on input "**********" at bounding box center [361, 212] width 336 height 13
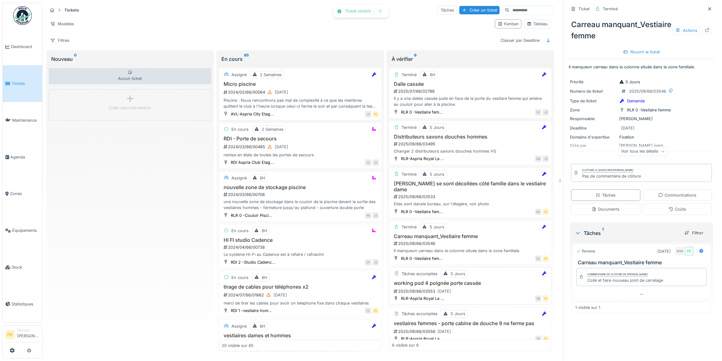
click at [478, 285] on div "working pod 4 poignée porte cassée 2025/09/66/03553 23/09/2025" at bounding box center [470, 288] width 157 height 15
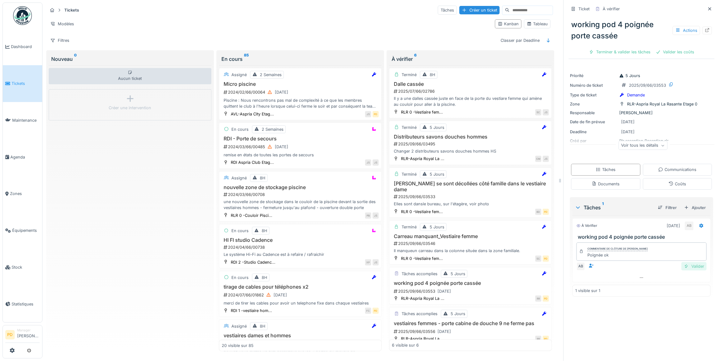
click at [688, 269] on div "Valider" at bounding box center [694, 266] width 25 height 8
click at [617, 51] on div "Valider les coûts" at bounding box center [620, 52] width 44 height 8
click at [623, 51] on div at bounding box center [625, 52] width 5 height 6
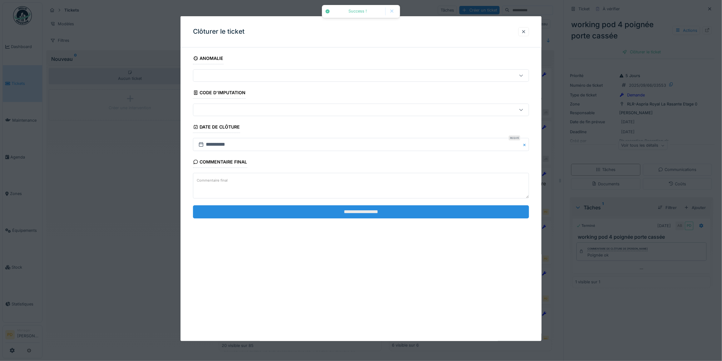
click at [489, 211] on input "**********" at bounding box center [361, 212] width 336 height 13
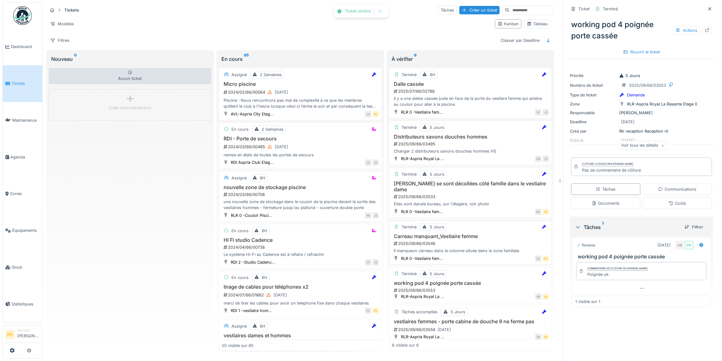
scroll to position [5, 0]
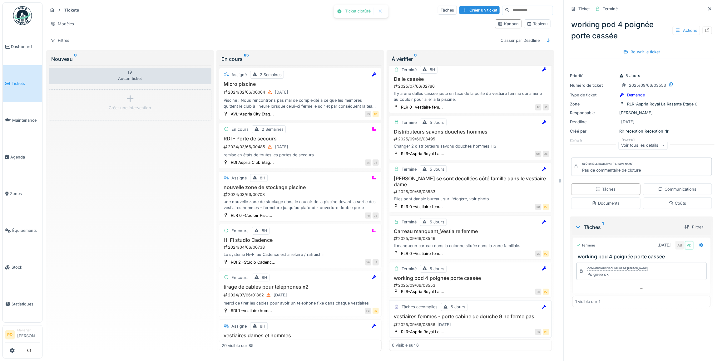
click at [494, 317] on h3 "vestiaires femmes - porte cabine de douche 9 ne ferme pas" at bounding box center [470, 317] width 157 height 6
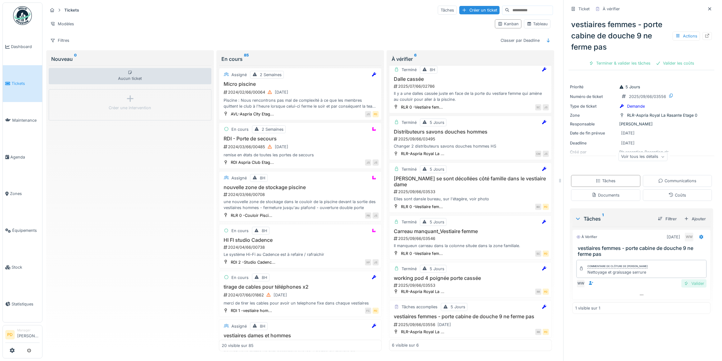
click at [688, 286] on div "Valider" at bounding box center [694, 284] width 25 height 8
click at [612, 62] on div "Valider les coûts" at bounding box center [620, 63] width 44 height 8
click at [620, 62] on div "Clôturer le ticket" at bounding box center [641, 63] width 43 height 8
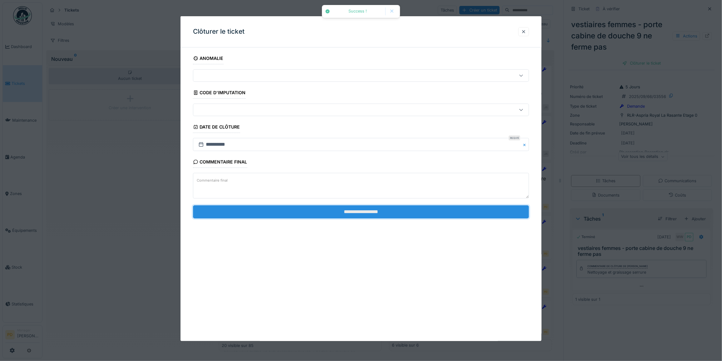
click at [455, 211] on input "**********" at bounding box center [361, 212] width 336 height 13
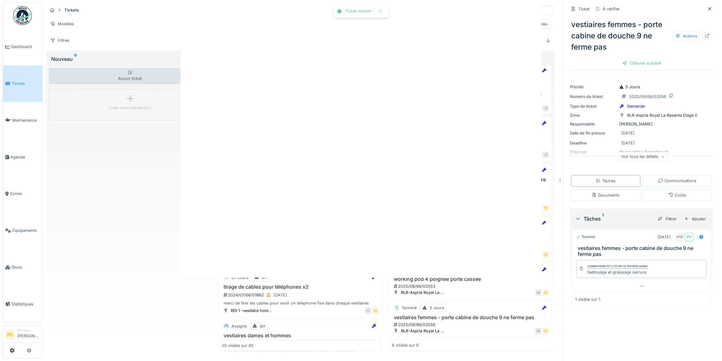
scroll to position [2, 0]
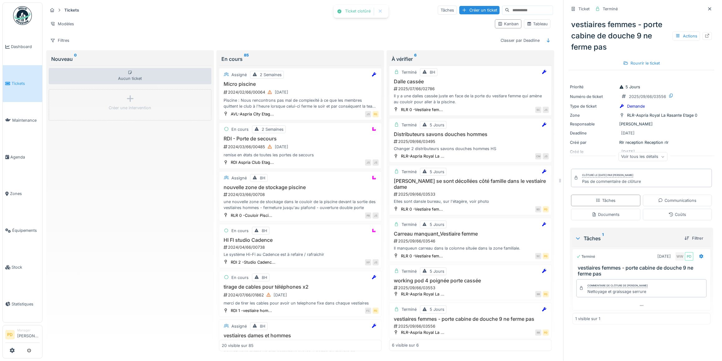
click at [21, 81] on span "Tickets" at bounding box center [26, 84] width 28 height 6
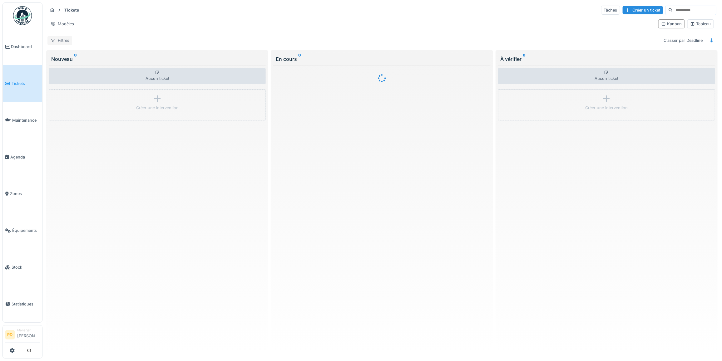
click at [60, 40] on div "Filtres" at bounding box center [59, 40] width 25 height 9
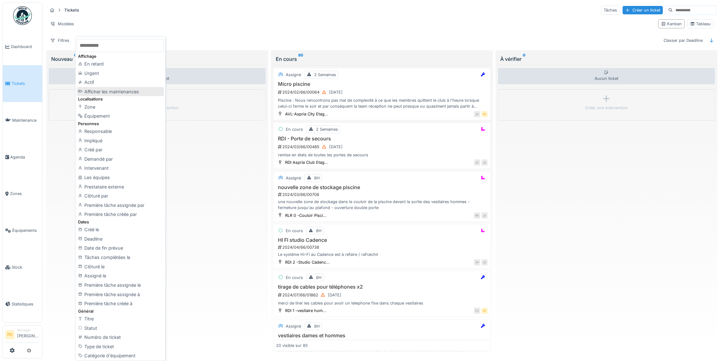
click at [101, 91] on div "Afficher les maintenances" at bounding box center [120, 91] width 87 height 9
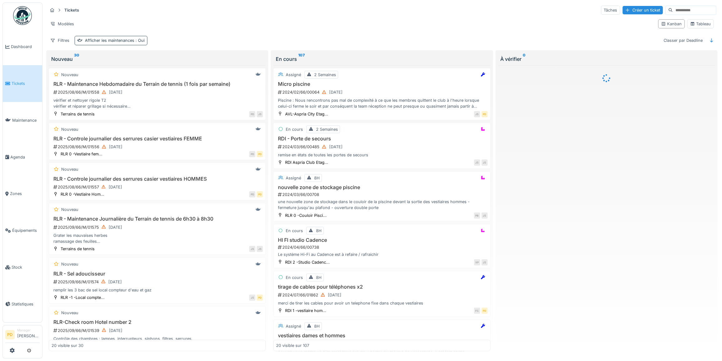
click at [139, 40] on span ": Oui" at bounding box center [139, 40] width 10 height 5
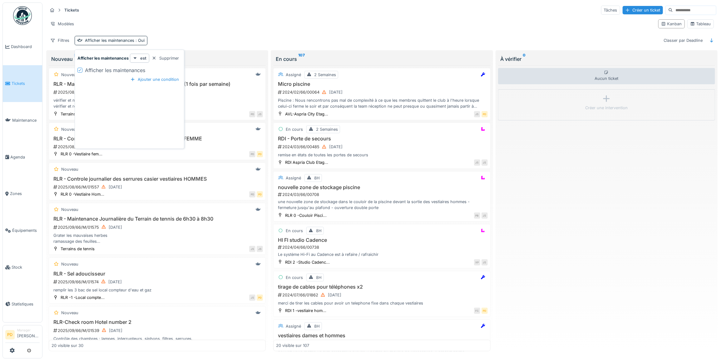
drag, startPoint x: 179, startPoint y: 58, endPoint x: 128, endPoint y: 55, distance: 50.7
click at [179, 58] on div "Supprimer" at bounding box center [165, 58] width 32 height 8
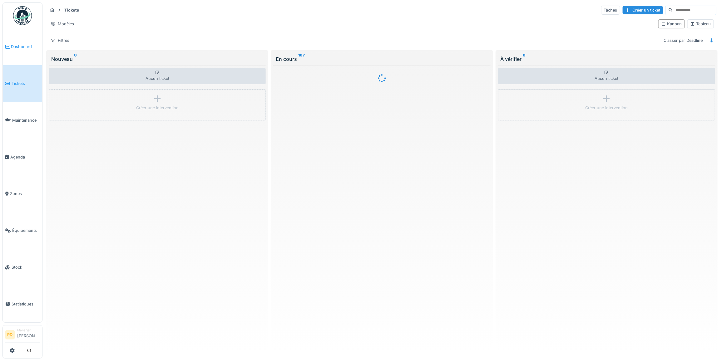
click at [24, 46] on span "Dashboard" at bounding box center [25, 47] width 29 height 6
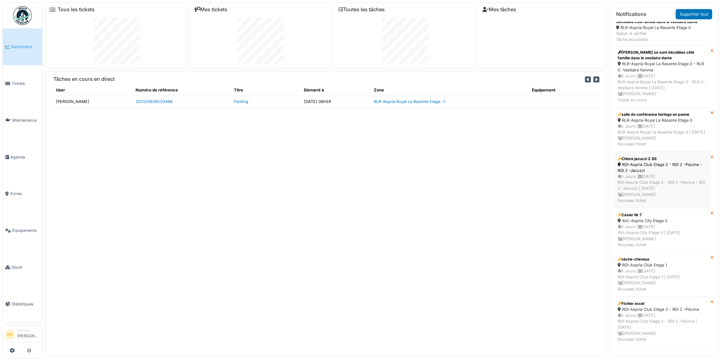
scroll to position [483, 0]
click at [699, 15] on link "Supprimer tout" at bounding box center [694, 14] width 37 height 10
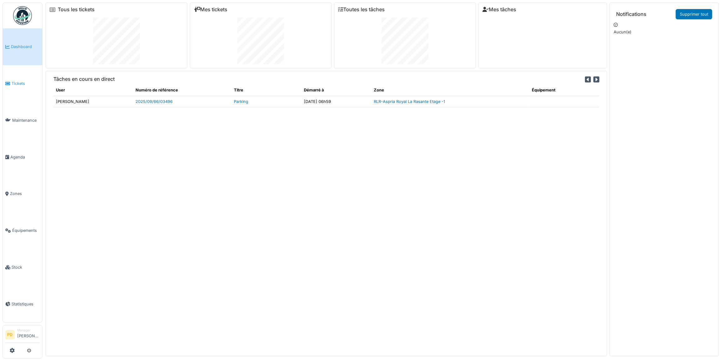
click at [22, 81] on span "Tickets" at bounding box center [26, 84] width 28 height 6
click at [17, 82] on span "Tickets" at bounding box center [26, 84] width 28 height 6
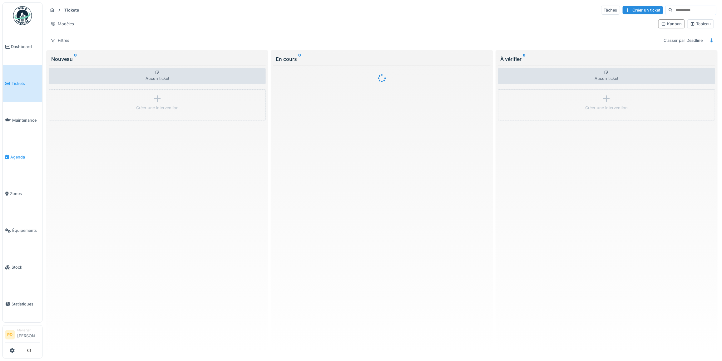
click at [22, 154] on span "Agenda" at bounding box center [24, 157] width 29 height 6
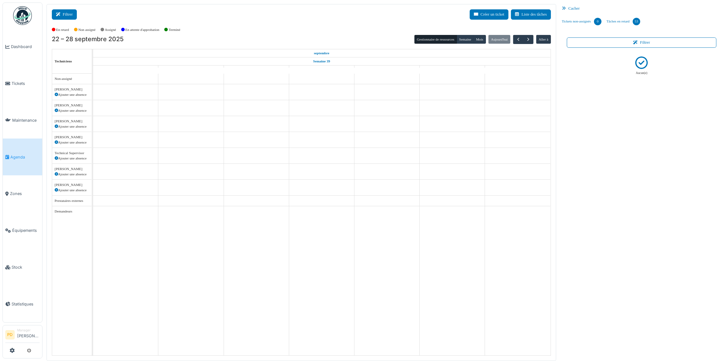
click at [63, 13] on button "Filtrer" at bounding box center [64, 14] width 25 height 10
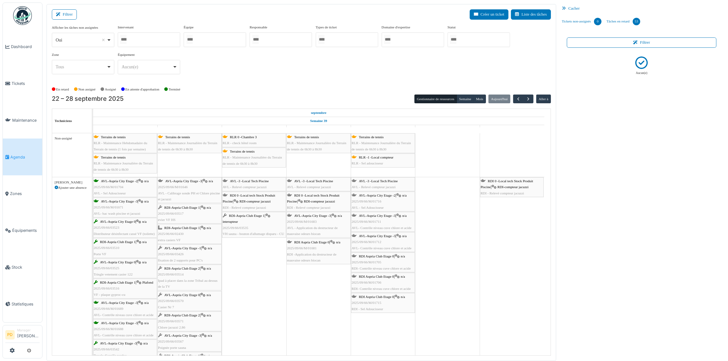
click at [473, 42] on div at bounding box center [479, 39] width 62 height 15
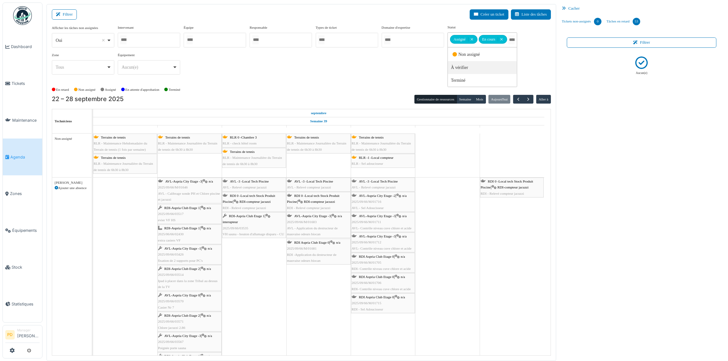
click at [127, 161] on div "Terrains de tennis RLR - Maintenance Journalière du Terrain de tennis de 6h30 à…" at bounding box center [125, 164] width 63 height 18
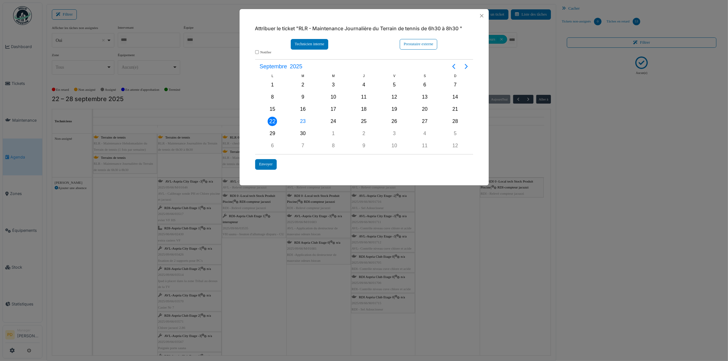
click at [317, 46] on div "Technicien interne" at bounding box center [310, 44] width 38 height 10
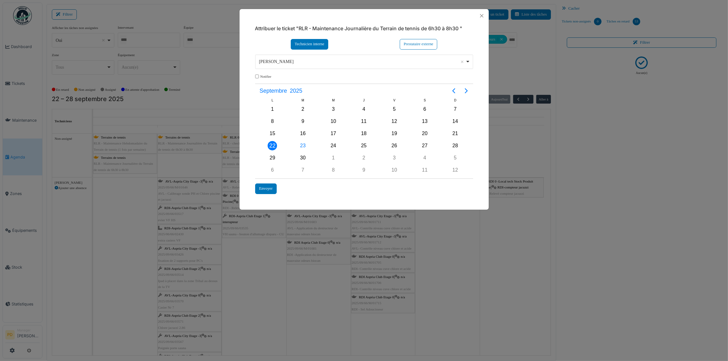
click at [311, 61] on div "Alexandre Michailidis Remove item" at bounding box center [362, 61] width 207 height 7
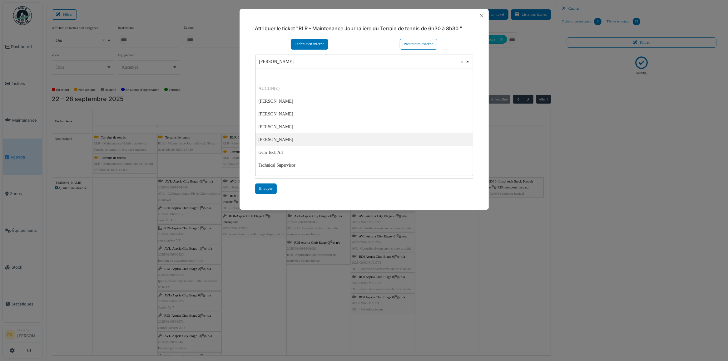
select select "****"
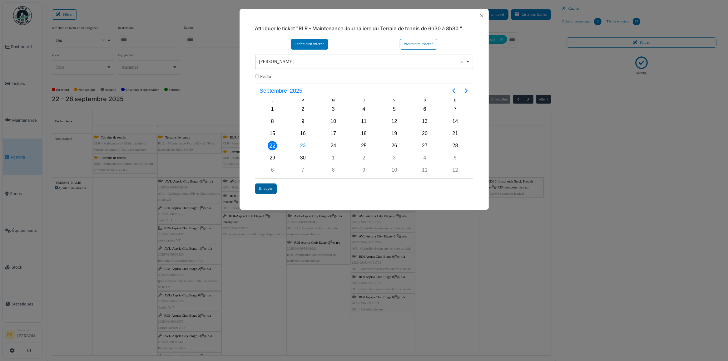
click at [268, 187] on div "Envoyer" at bounding box center [266, 189] width 22 height 10
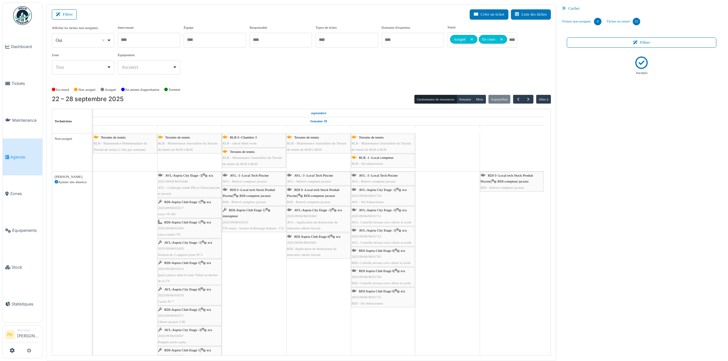
click at [130, 146] on span "RLR - Maintenance Hebdomadaire du Terrain de tennis (1 fois par semaine)" at bounding box center [120, 147] width 53 height 10
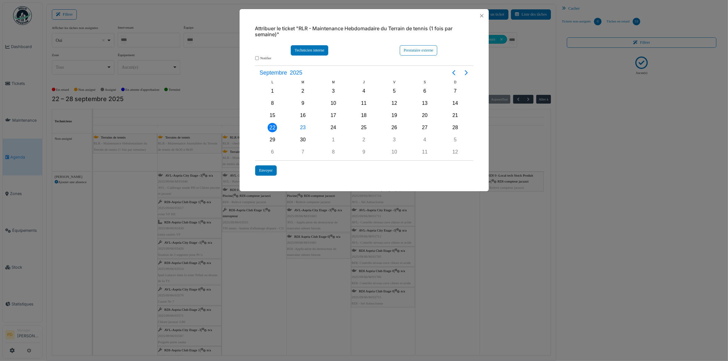
click at [311, 49] on div "Technicien interne" at bounding box center [310, 50] width 38 height 10
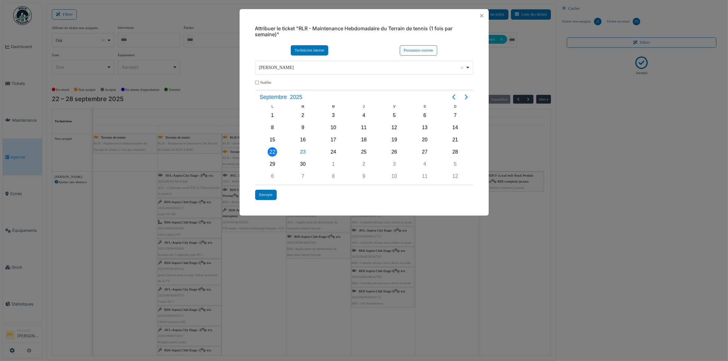
drag, startPoint x: 283, startPoint y: 70, endPoint x: 285, endPoint y: 83, distance: 13.2
click at [284, 70] on div "Alexandre Michailidis Remove item" at bounding box center [362, 67] width 207 height 7
drag, startPoint x: 279, startPoint y: 144, endPoint x: 281, endPoint y: 155, distance: 11.0
select select "****"
click at [271, 192] on div "Envoyer" at bounding box center [266, 195] width 22 height 10
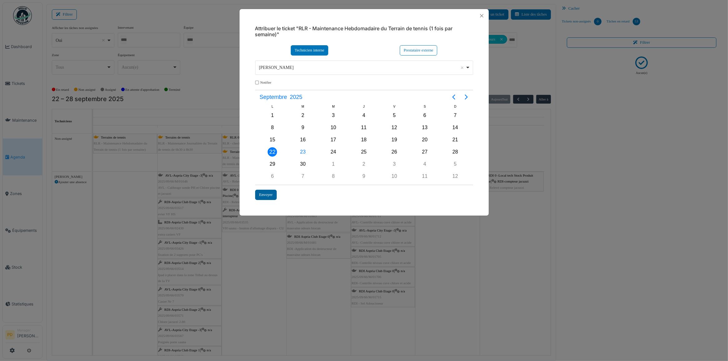
click at [268, 194] on div "Envoyer" at bounding box center [266, 195] width 22 height 10
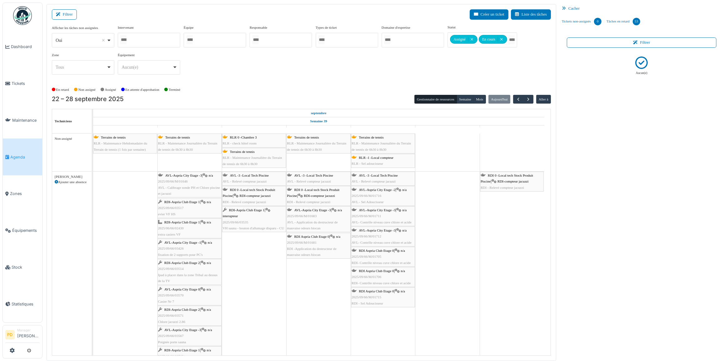
click at [199, 141] on div "Terrains de tennis RLR - Maintenance Journalière du Terrain de tennis de 6h30 à…" at bounding box center [189, 144] width 63 height 18
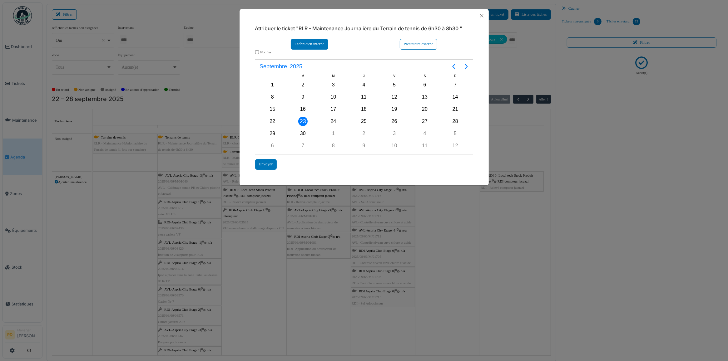
click at [309, 39] on div "Technicien interne" at bounding box center [310, 44] width 38 height 10
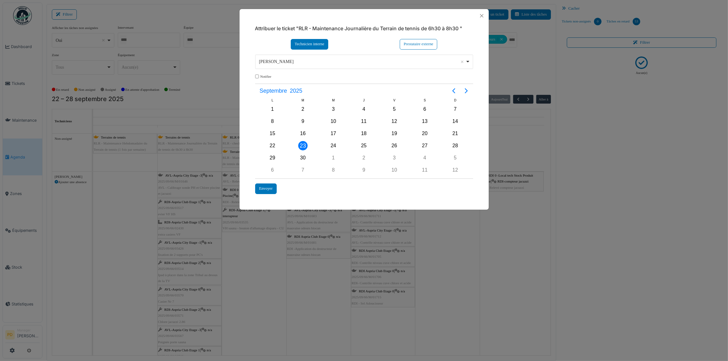
click at [306, 63] on div "Alexandre Michailidis Remove item" at bounding box center [362, 61] width 207 height 7
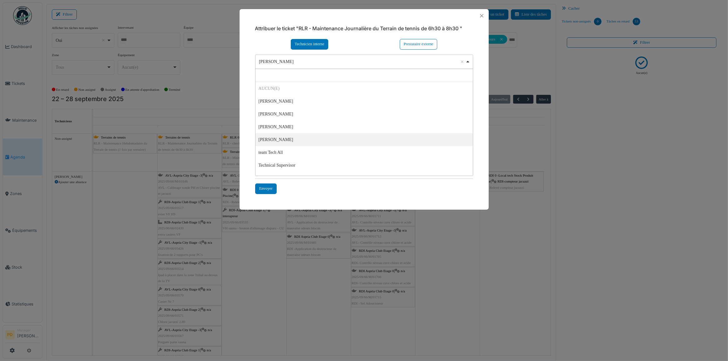
select select "****"
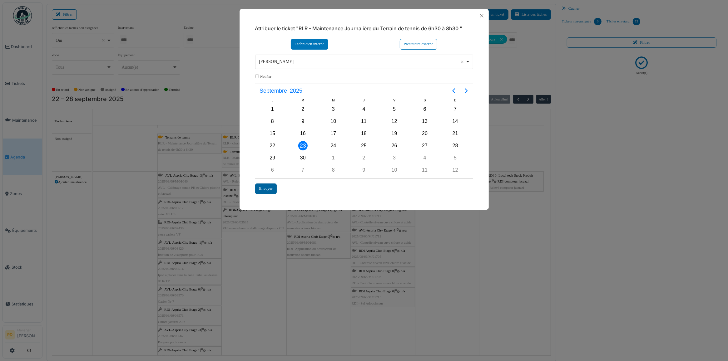
click at [272, 186] on div "Envoyer" at bounding box center [266, 189] width 22 height 10
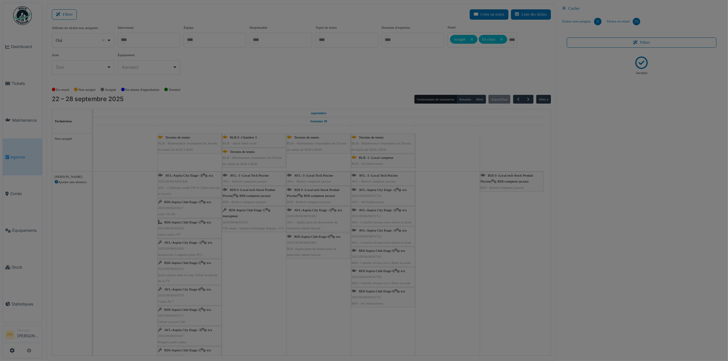
click at [269, 188] on body "Dashboard Tickets Maintenance Agenda Zones Équipements Stock Statistiques PD Ma…" at bounding box center [364, 180] width 728 height 361
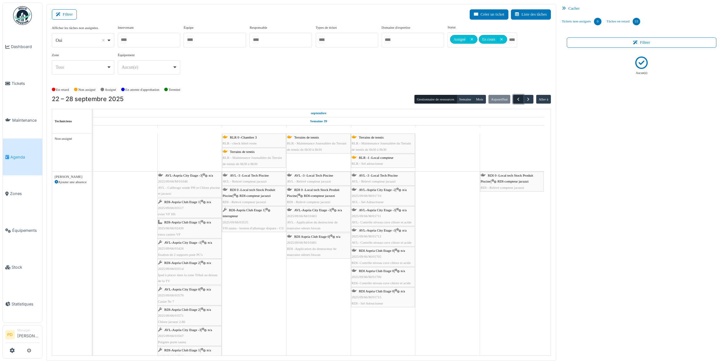
click at [516, 99] on span "button" at bounding box center [518, 99] width 5 height 5
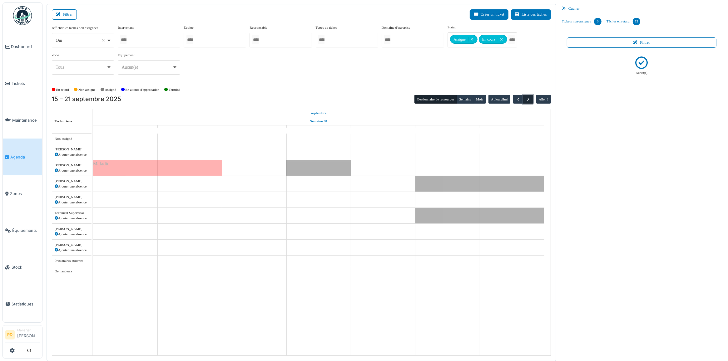
click at [528, 100] on span "button" at bounding box center [528, 99] width 5 height 5
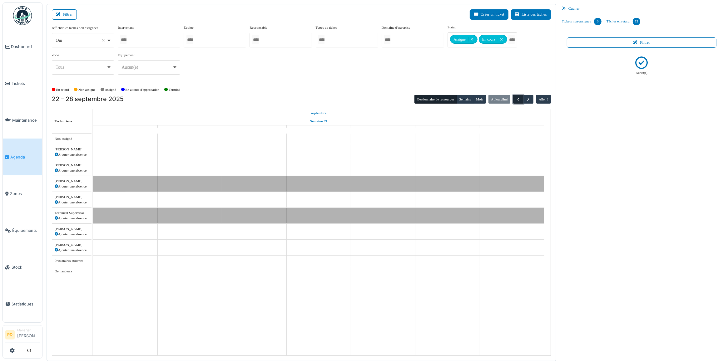
click at [519, 100] on span "button" at bounding box center [518, 99] width 5 height 5
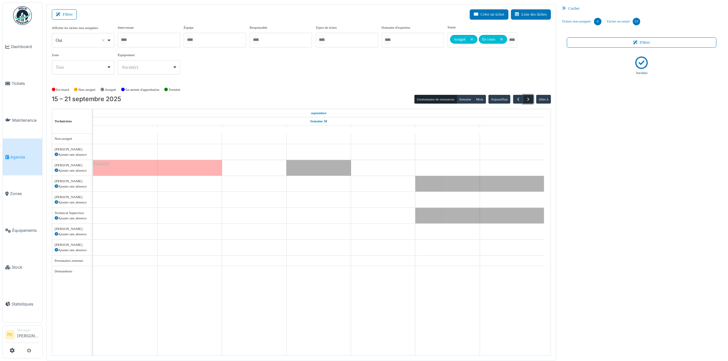
click at [527, 97] on span "button" at bounding box center [528, 99] width 5 height 5
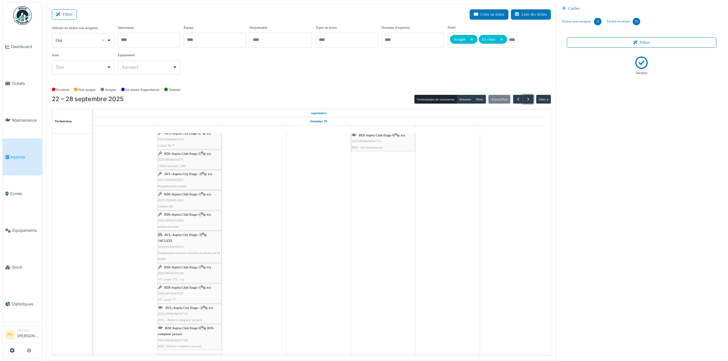
scroll to position [195, 0]
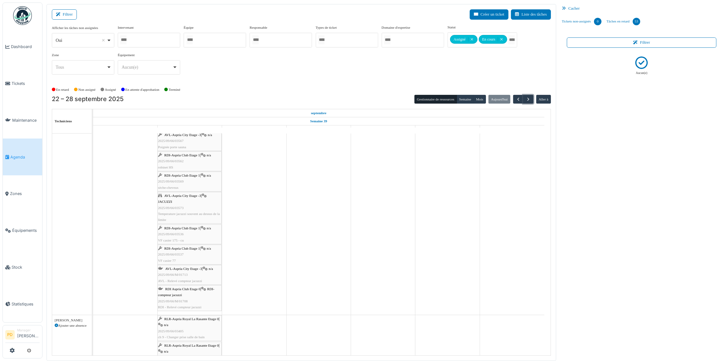
click at [188, 204] on div "AVL-Aspria City Etage -3 | JACUZZI 2025/09/66/03573 Temperature jacuzzi souvent…" at bounding box center [189, 208] width 63 height 30
click at [169, 199] on div "AVL-Aspria City Etage -3 | JACUZZI 2025/09/66/03573 Temperature jacuzzi souvent…" at bounding box center [189, 208] width 63 height 30
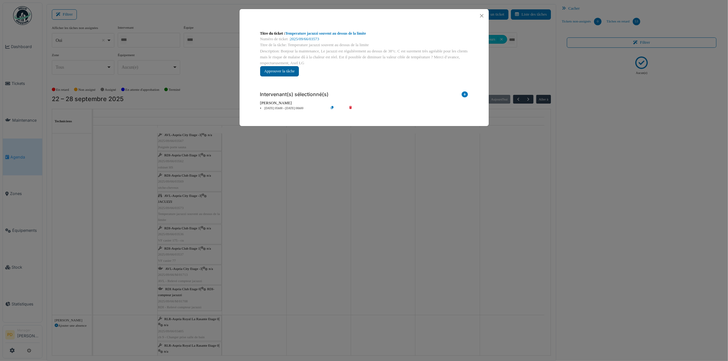
click at [286, 72] on button "Approuver la tâche" at bounding box center [279, 71] width 39 height 10
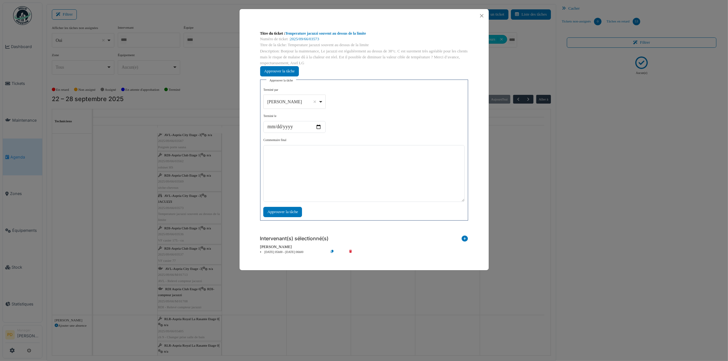
drag, startPoint x: 322, startPoint y: 101, endPoint x: 308, endPoint y: 116, distance: 21.2
click at [322, 102] on div "Alexandre Michailidis Remove item" at bounding box center [294, 101] width 57 height 9
select select "****"
click at [313, 166] on textarea at bounding box center [363, 173] width 201 height 57
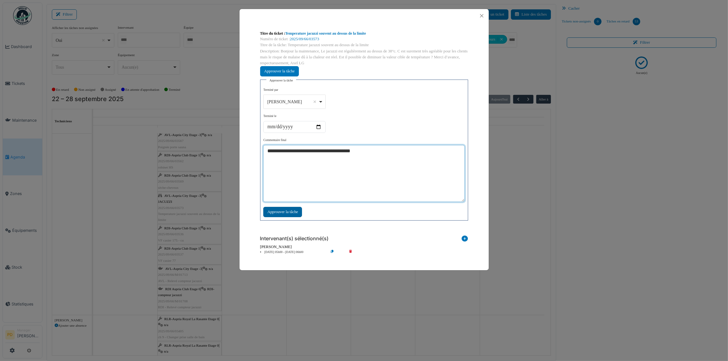
type textarea "**********"
click at [290, 212] on div "Approuver la tâche" at bounding box center [282, 212] width 39 height 10
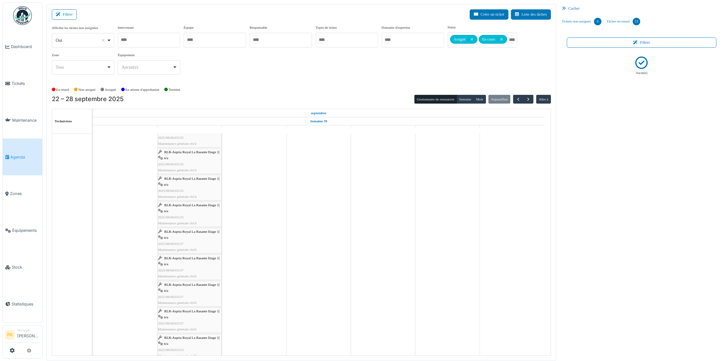
scroll to position [544, 0]
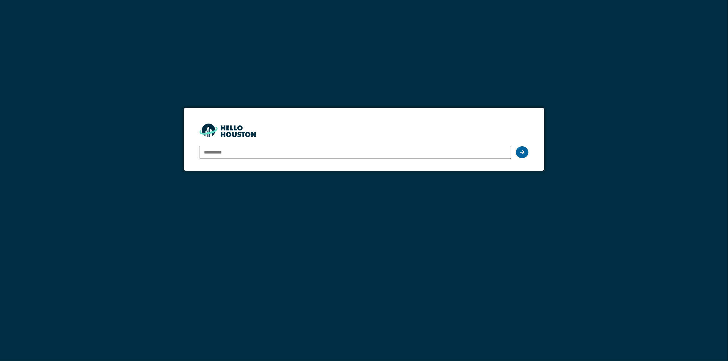
type input "**********"
click at [521, 151] on icon at bounding box center [522, 152] width 4 height 5
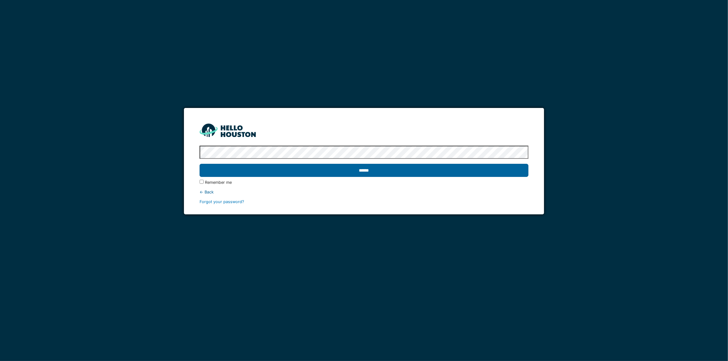
click at [291, 176] on input "******" at bounding box center [364, 170] width 329 height 13
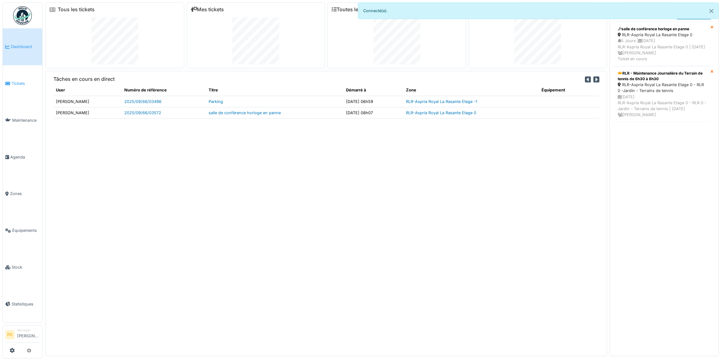
click at [17, 83] on span "Tickets" at bounding box center [26, 84] width 28 height 6
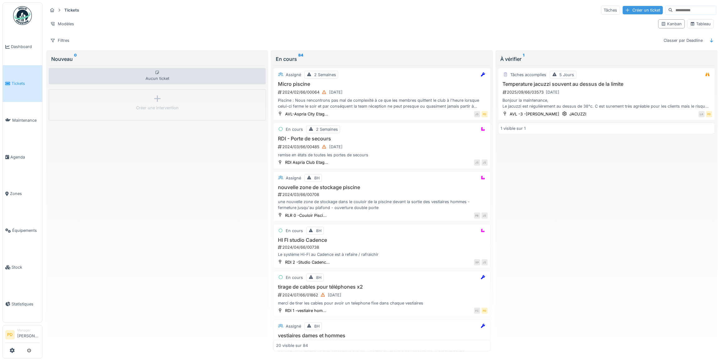
click at [624, 8] on div "Créer un ticket" at bounding box center [643, 10] width 40 height 8
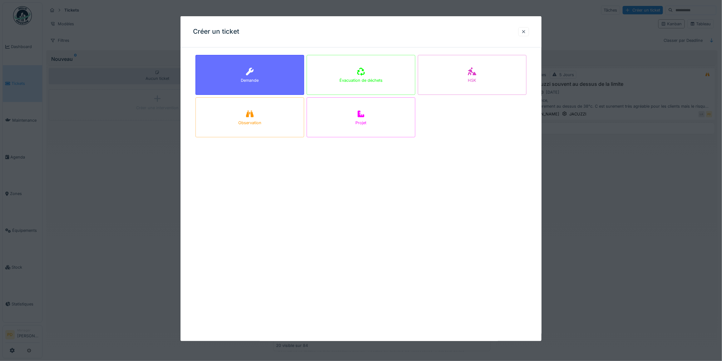
click at [270, 81] on div "Demande" at bounding box center [250, 75] width 109 height 40
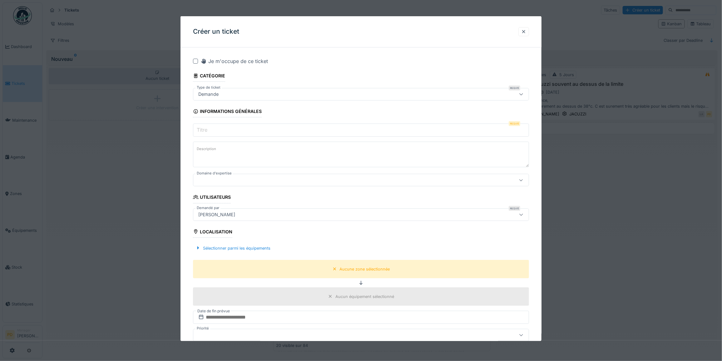
click at [244, 132] on input "Titre" at bounding box center [361, 130] width 336 height 13
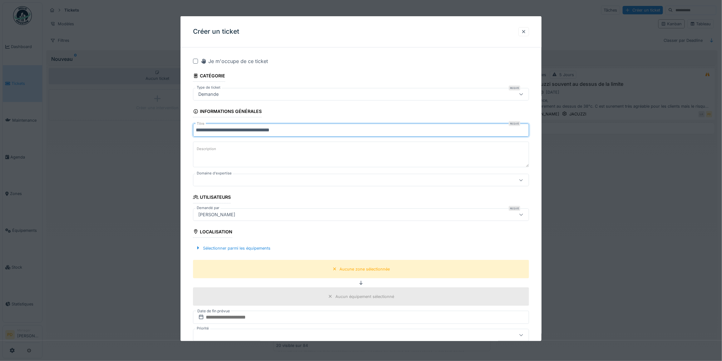
type input "**********"
click at [263, 181] on div at bounding box center [342, 180] width 292 height 7
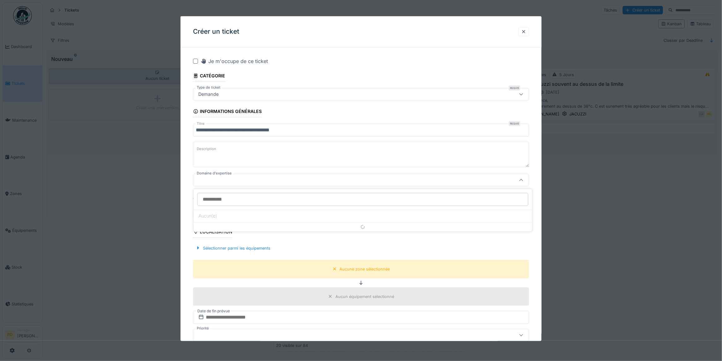
scroll to position [2, 0]
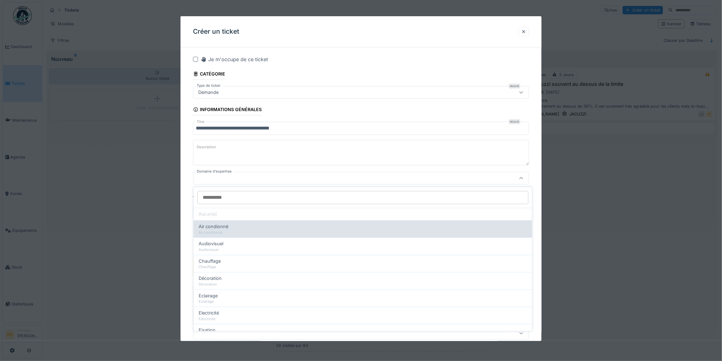
click at [233, 229] on div "Air condionné" at bounding box center [363, 226] width 329 height 7
type input "****"
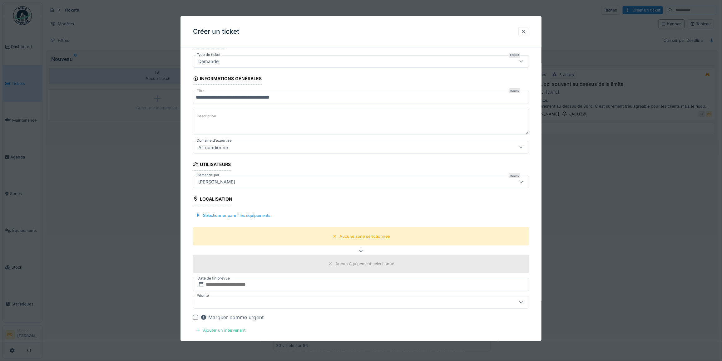
scroll to position [80, 0]
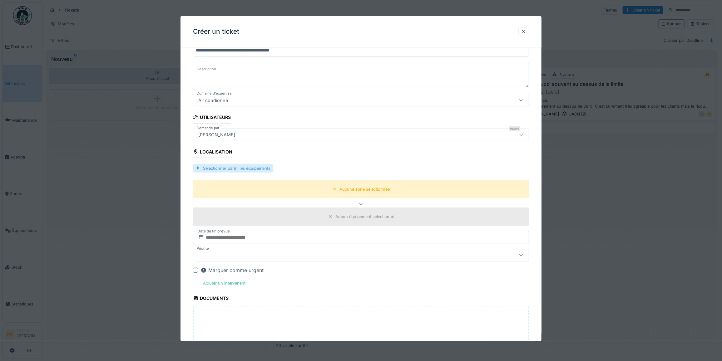
click at [268, 170] on div "Sélectionner parmi les équipements" at bounding box center [233, 168] width 80 height 8
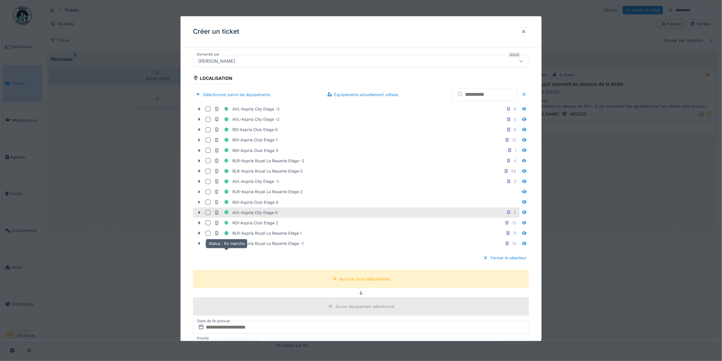
scroll to position [158, 0]
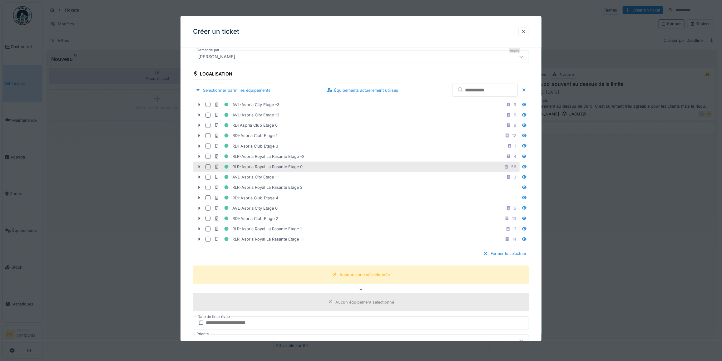
click at [200, 167] on icon at bounding box center [199, 167] width 5 height 4
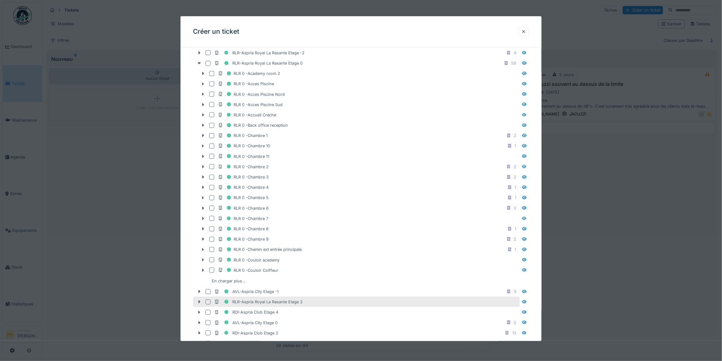
scroll to position [275, 0]
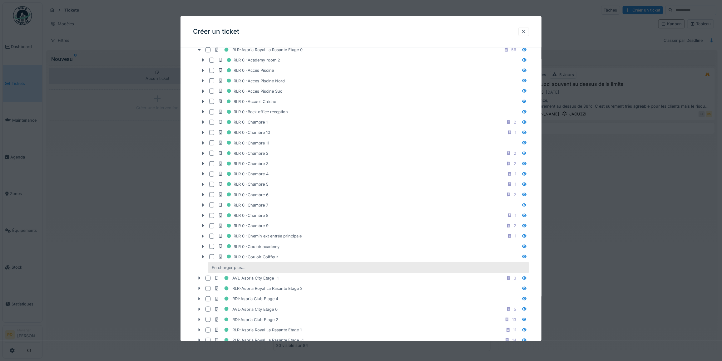
click at [243, 272] on div "En charger plus…" at bounding box center [228, 268] width 39 height 8
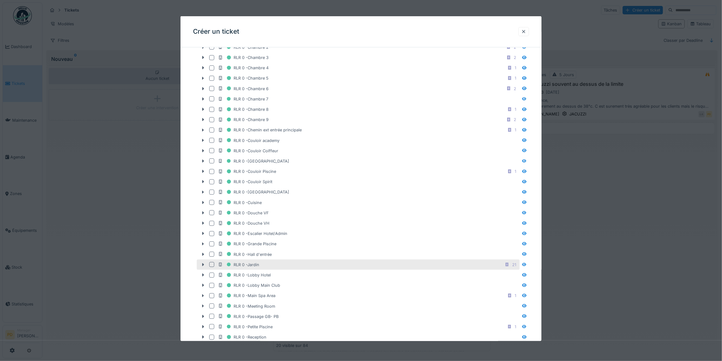
scroll to position [431, 0]
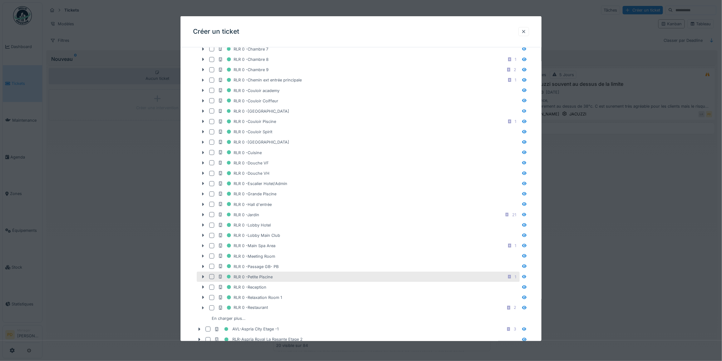
click at [212, 280] on div at bounding box center [211, 277] width 5 height 5
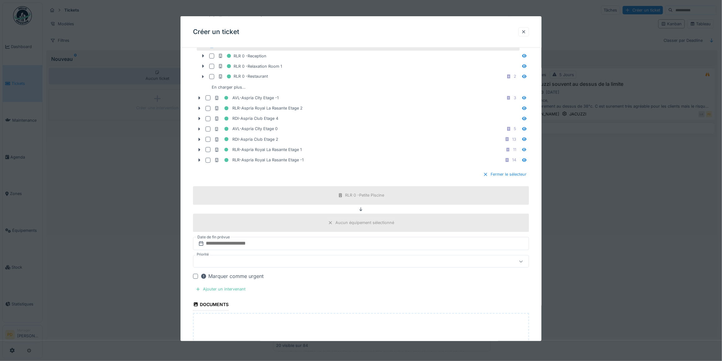
scroll to position [666, 0]
click at [263, 263] on div at bounding box center [342, 259] width 292 height 7
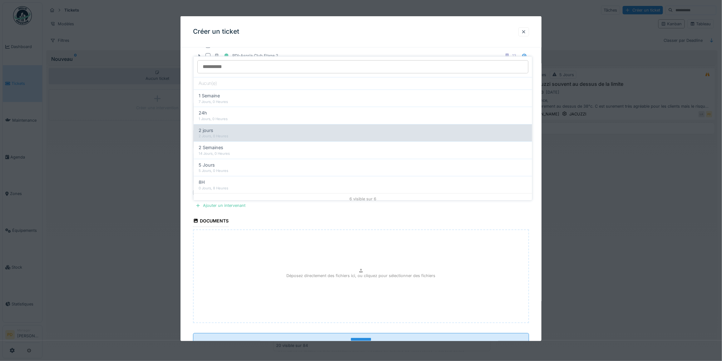
scroll to position [755, 0]
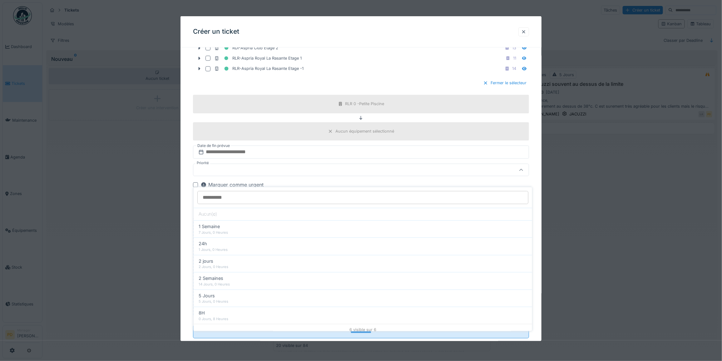
click at [225, 296] on div "5 Jours" at bounding box center [363, 295] width 329 height 7
type input "**"
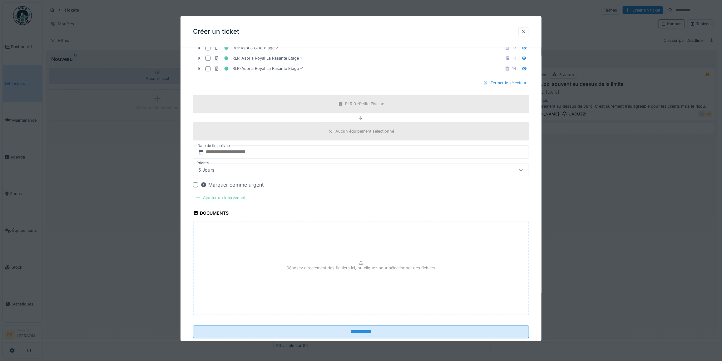
click at [216, 202] on div "Ajouter un intervenant" at bounding box center [220, 198] width 55 height 8
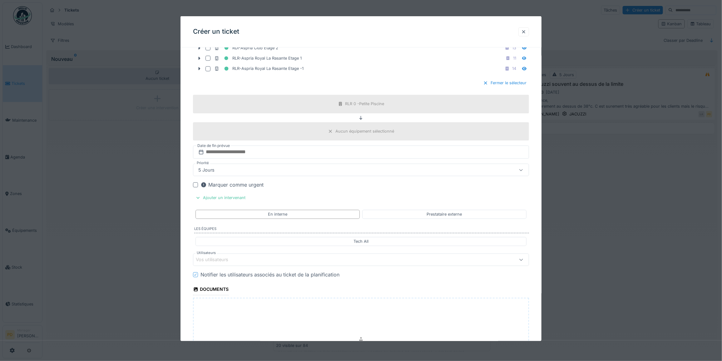
click at [244, 263] on div "Vos utilisateurs" at bounding box center [342, 260] width 292 height 7
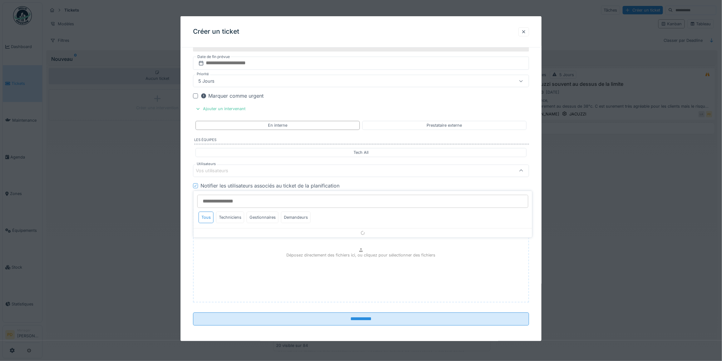
scroll to position [845, 0]
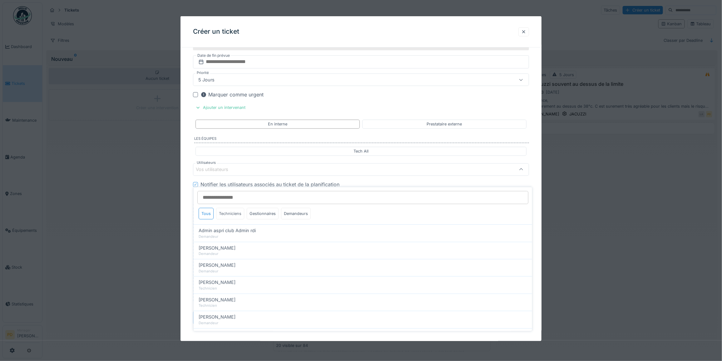
click at [232, 212] on div "Techniciens" at bounding box center [230, 214] width 28 height 12
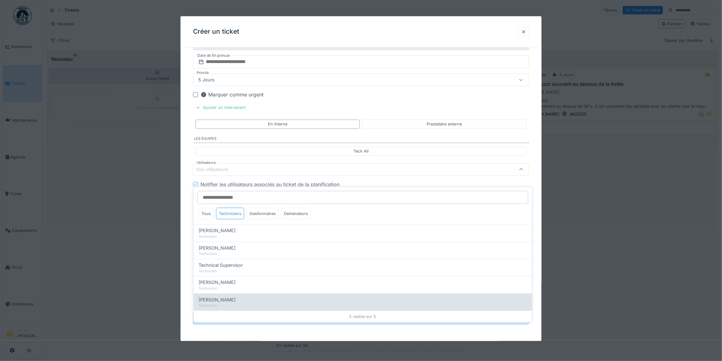
drag, startPoint x: 223, startPoint y: 304, endPoint x: 222, endPoint y: 298, distance: 5.6
click at [223, 304] on div "[PERSON_NAME] Technicien" at bounding box center [363, 302] width 339 height 17
type input "*****"
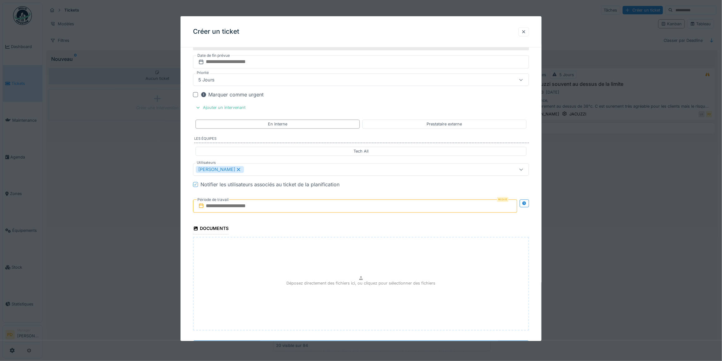
drag, startPoint x: 190, startPoint y: 232, endPoint x: 215, endPoint y: 230, distance: 25.4
click at [270, 213] on input "text" at bounding box center [355, 206] width 324 height 13
click at [337, 282] on div "23" at bounding box center [336, 277] width 8 height 9
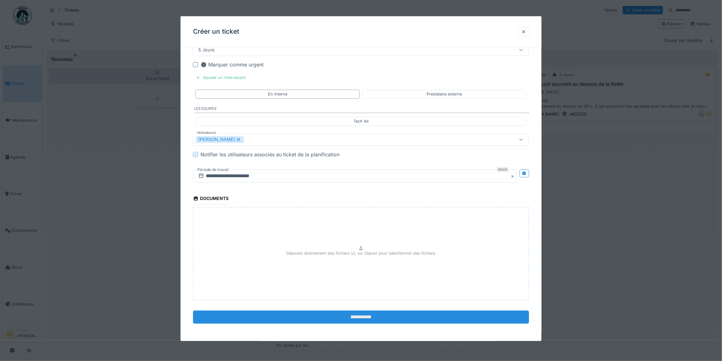
scroll to position [884, 0]
click at [369, 315] on input "**********" at bounding box center [361, 317] width 336 height 13
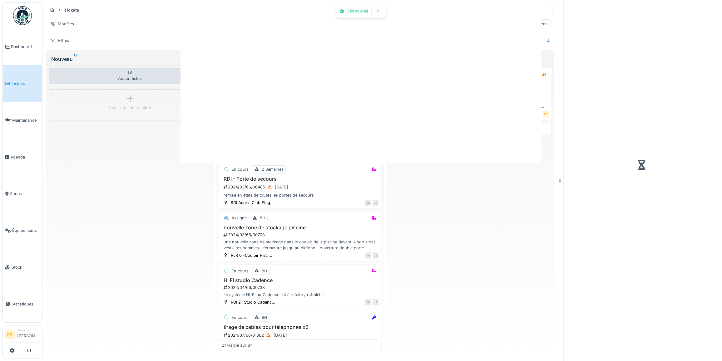
click at [362, 317] on div at bounding box center [361, 180] width 722 height 361
